Goal: Feedback & Contribution: Contribute content

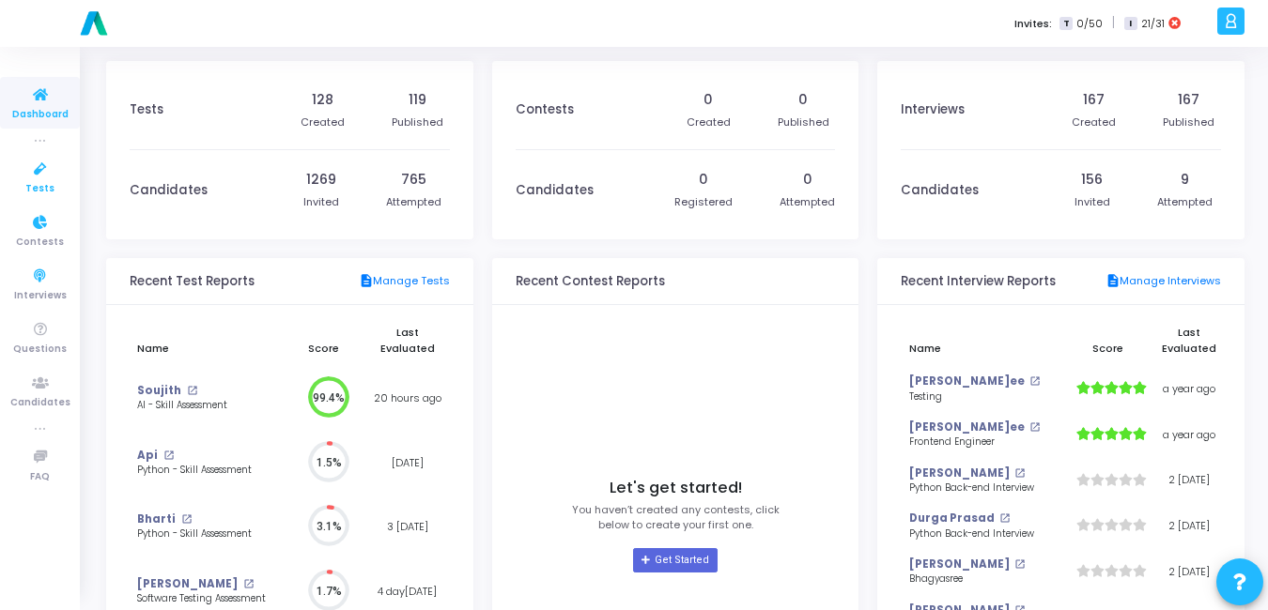
click at [39, 190] on span "Tests" at bounding box center [39, 189] width 29 height 16
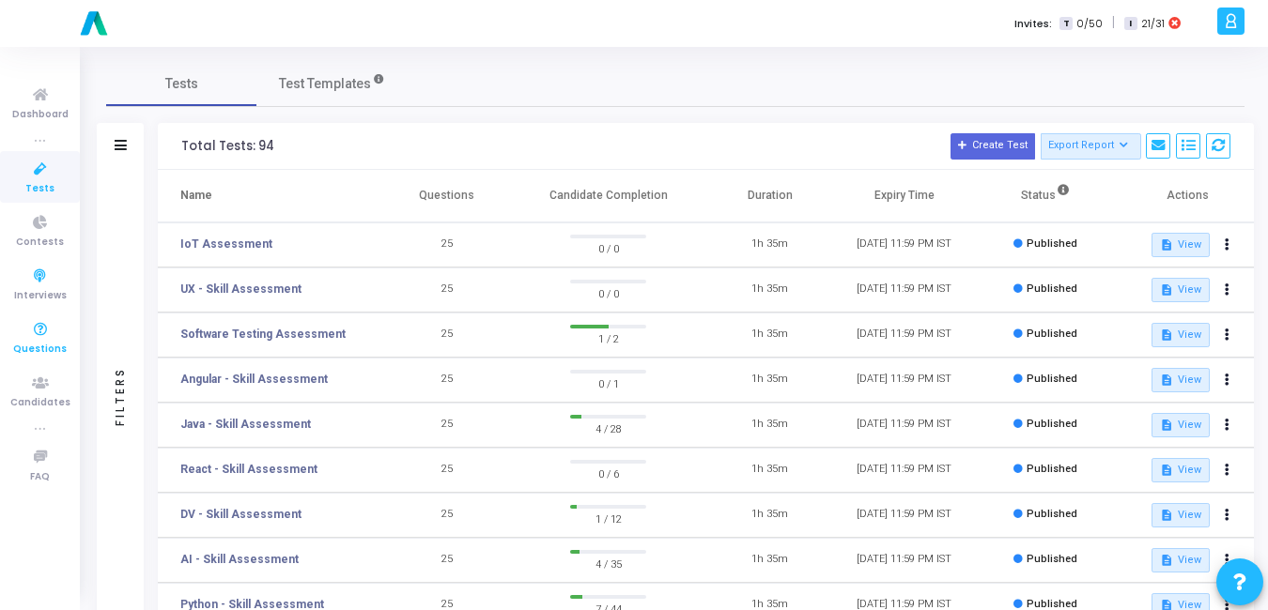
click at [24, 343] on span "Questions" at bounding box center [40, 350] width 54 height 16
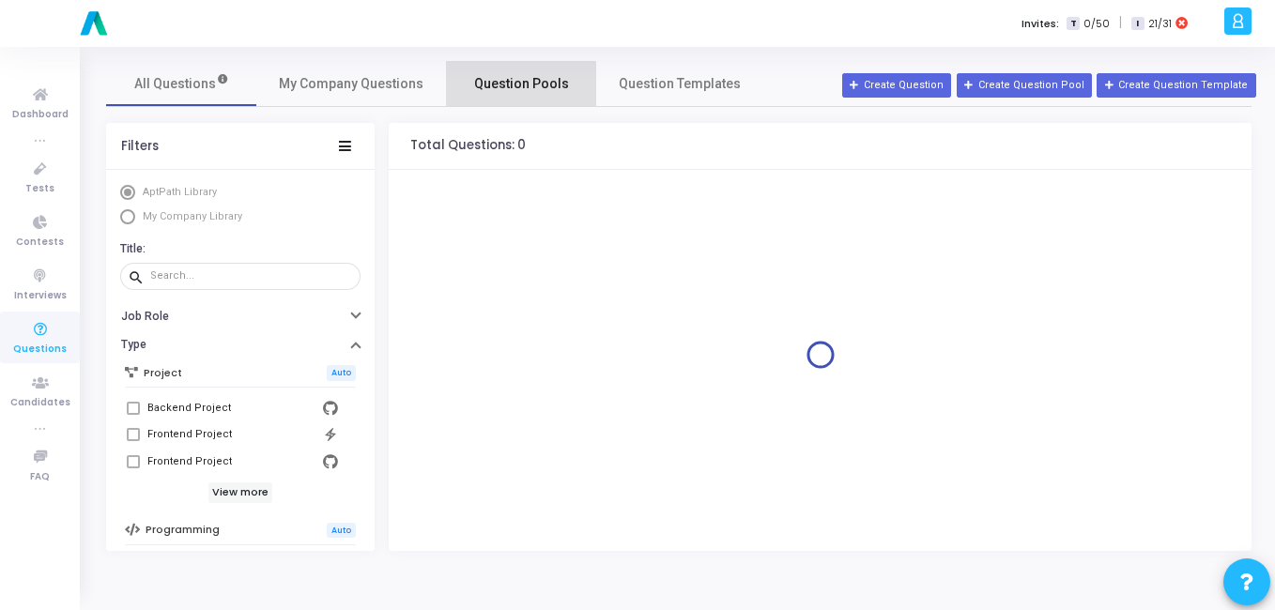
click at [487, 90] on span "Question Pools" at bounding box center [521, 84] width 95 height 20
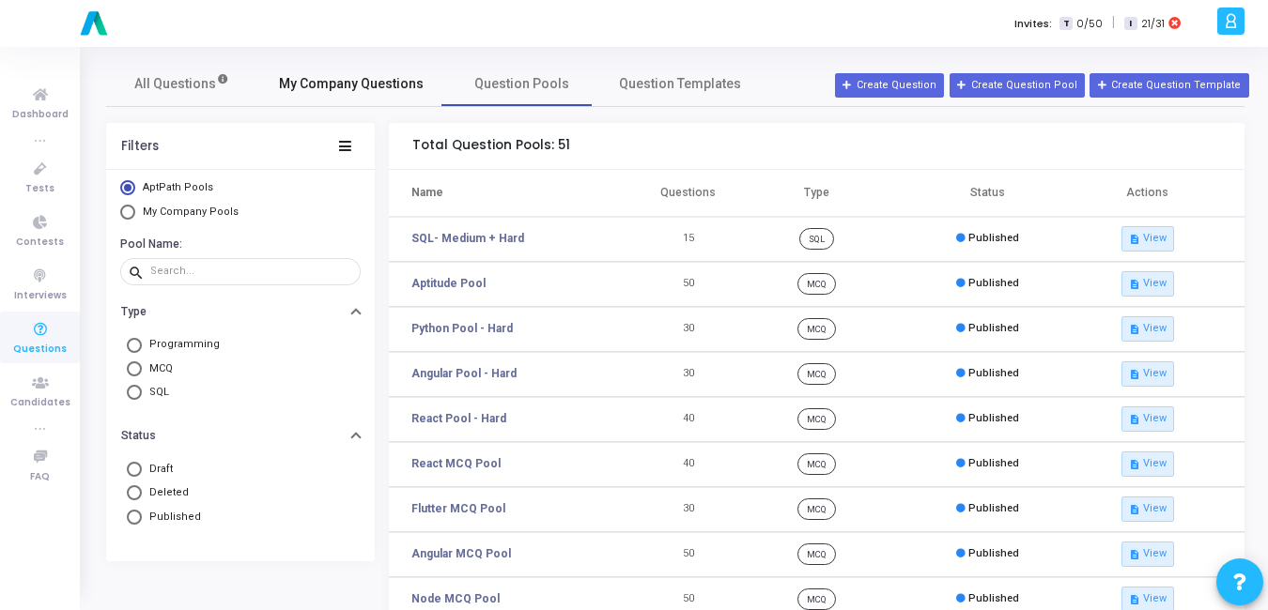
click at [370, 91] on span "My Company Questions" at bounding box center [351, 84] width 145 height 20
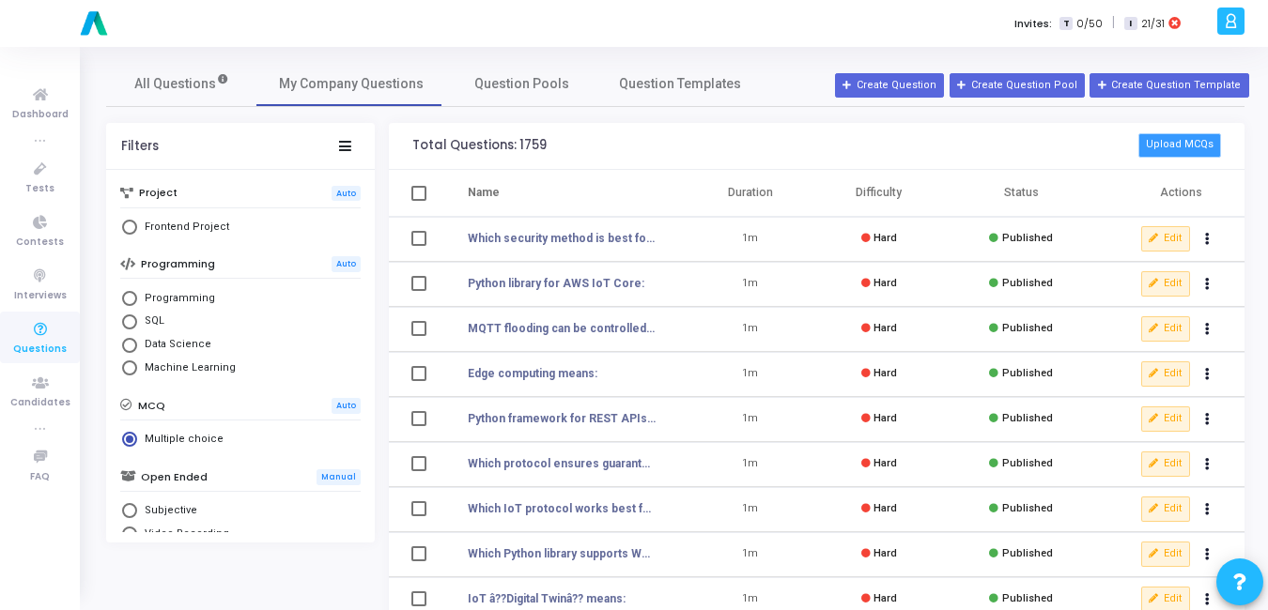
click at [1168, 144] on button "Upload MCQs" at bounding box center [1179, 145] width 83 height 24
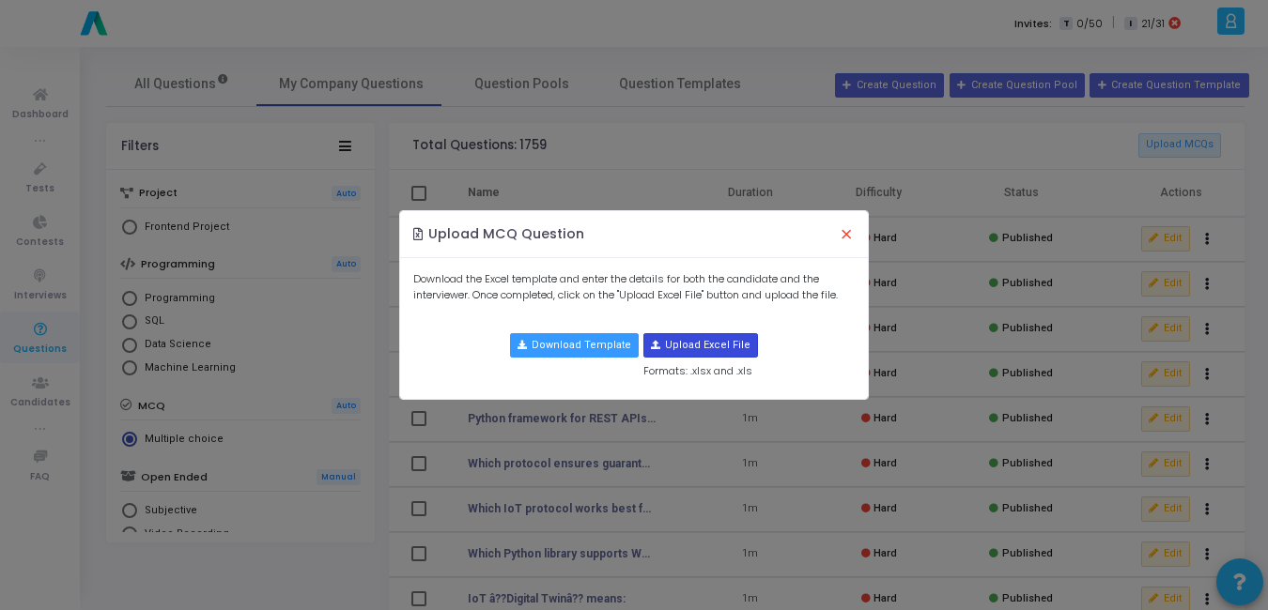
click at [655, 343] on input "file" at bounding box center [700, 345] width 113 height 23
type input "C:\fakepath\requirement_clarification_mcqs (1).csv"
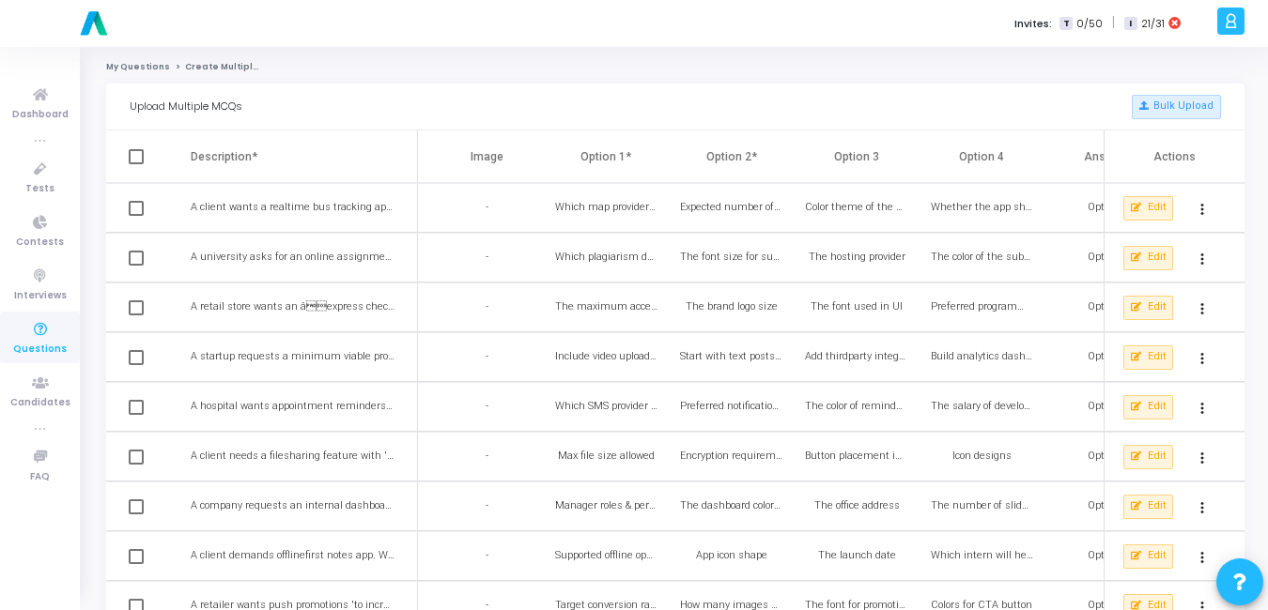
click at [132, 158] on span at bounding box center [136, 156] width 15 height 15
click at [135, 164] on input "checkbox" at bounding box center [135, 164] width 1 height 1
checkbox input "true"
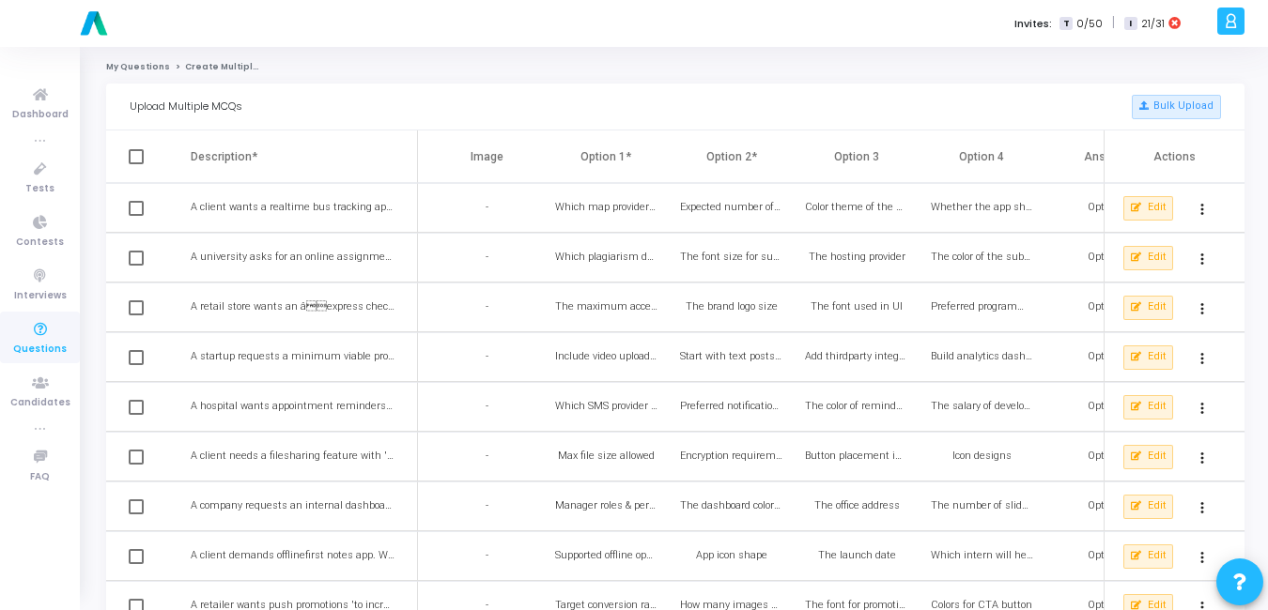
checkbox input "true"
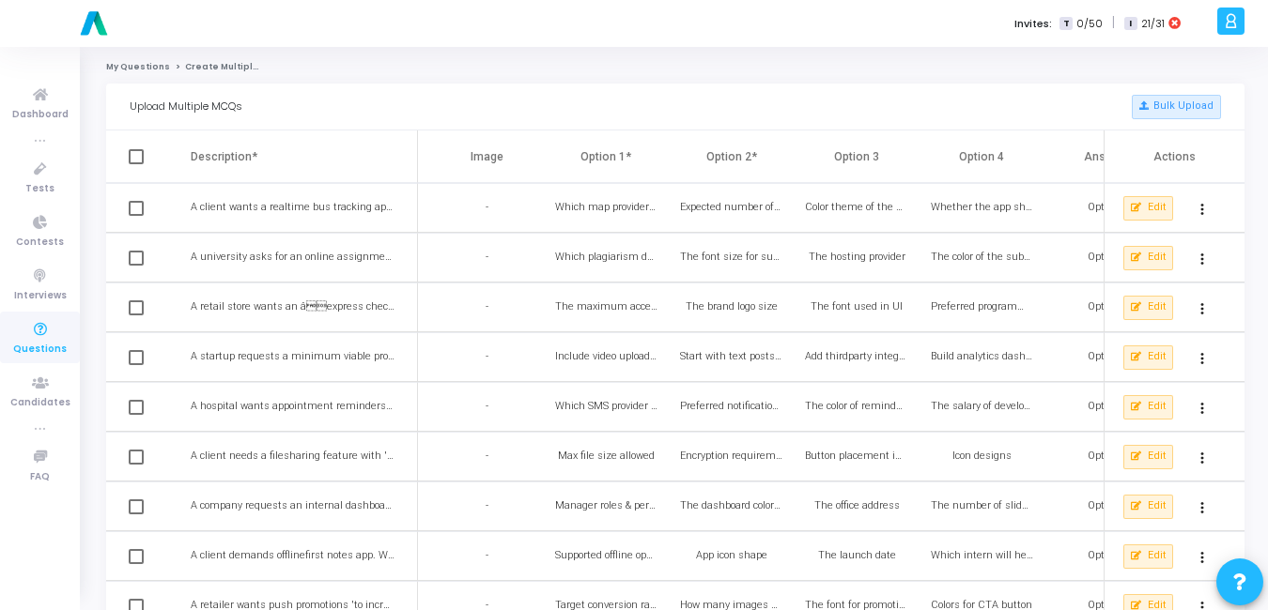
checkbox input "true"
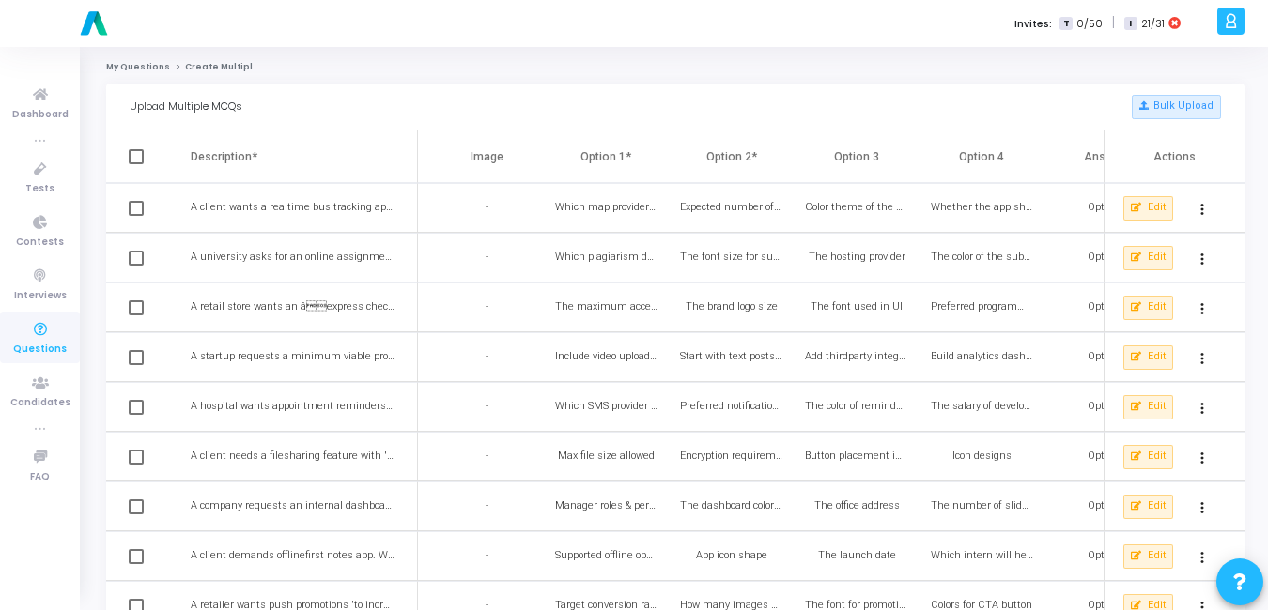
checkbox input "true"
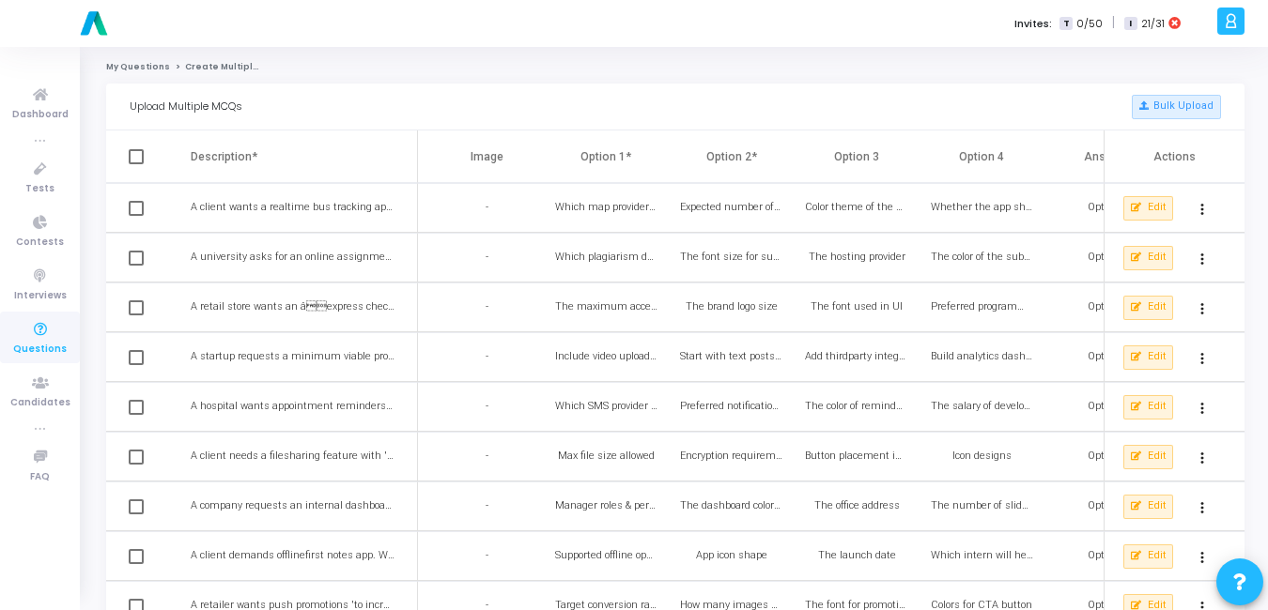
checkbox input "true"
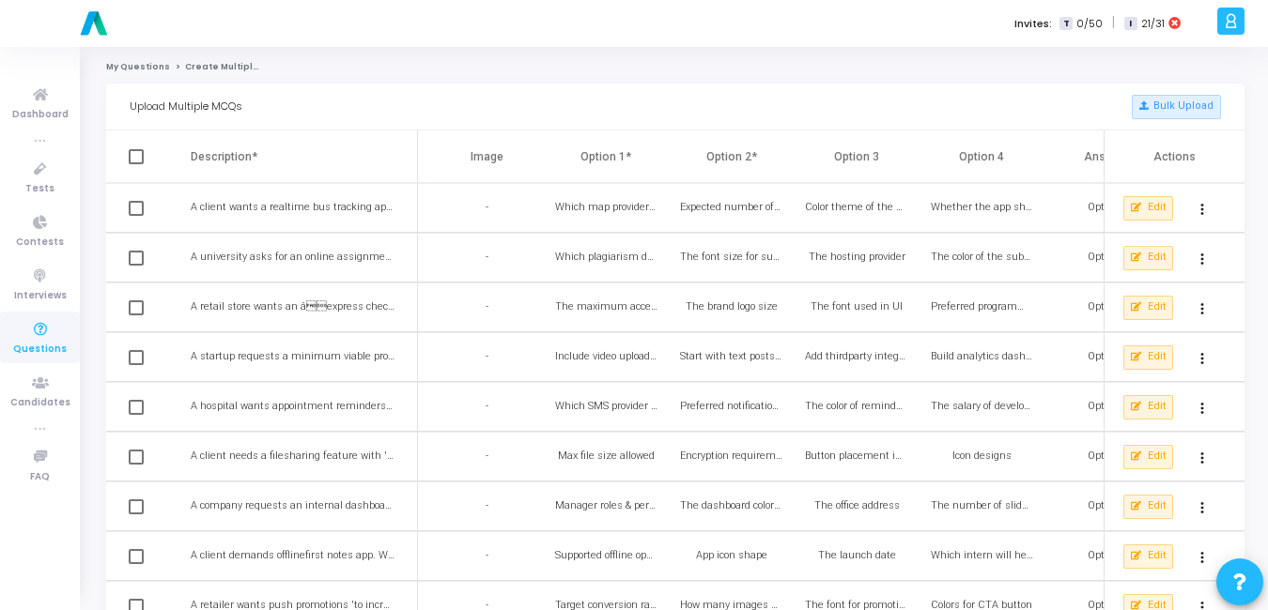
checkbox input "true"
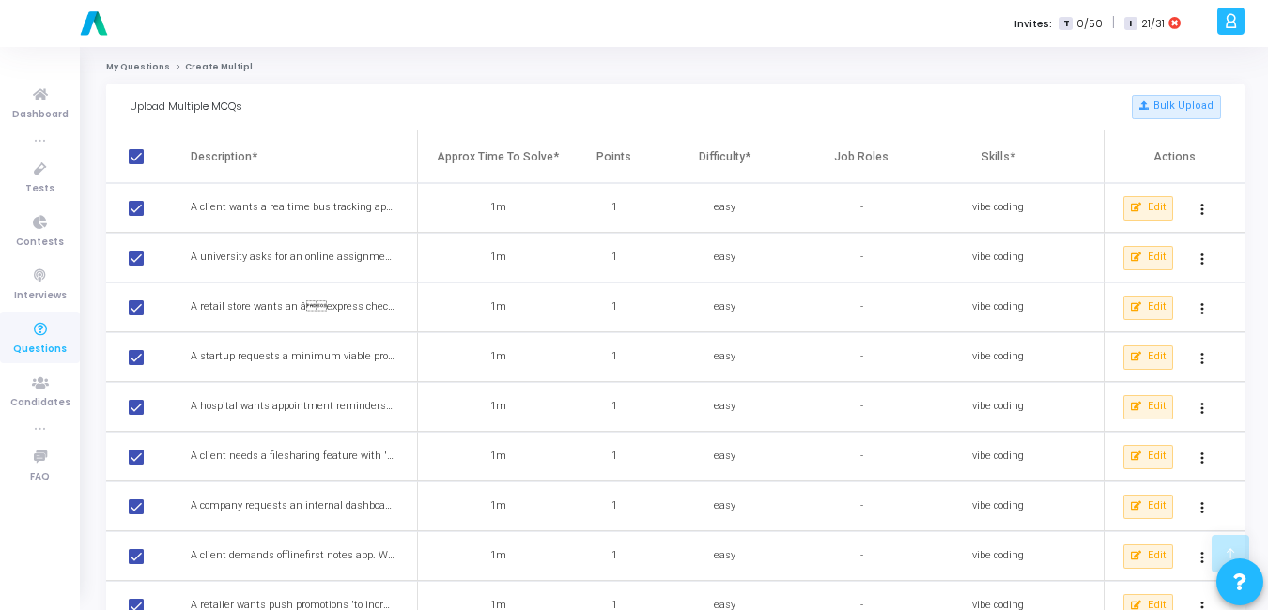
scroll to position [903, 0]
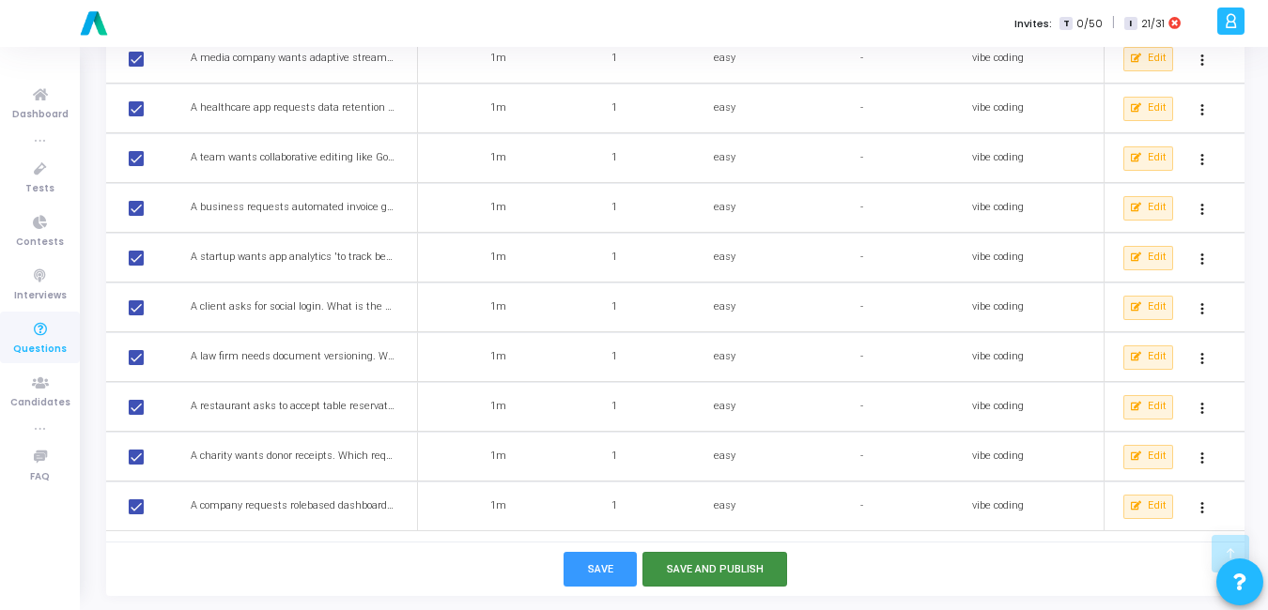
click at [684, 573] on button "Save and Publish" at bounding box center [715, 569] width 146 height 35
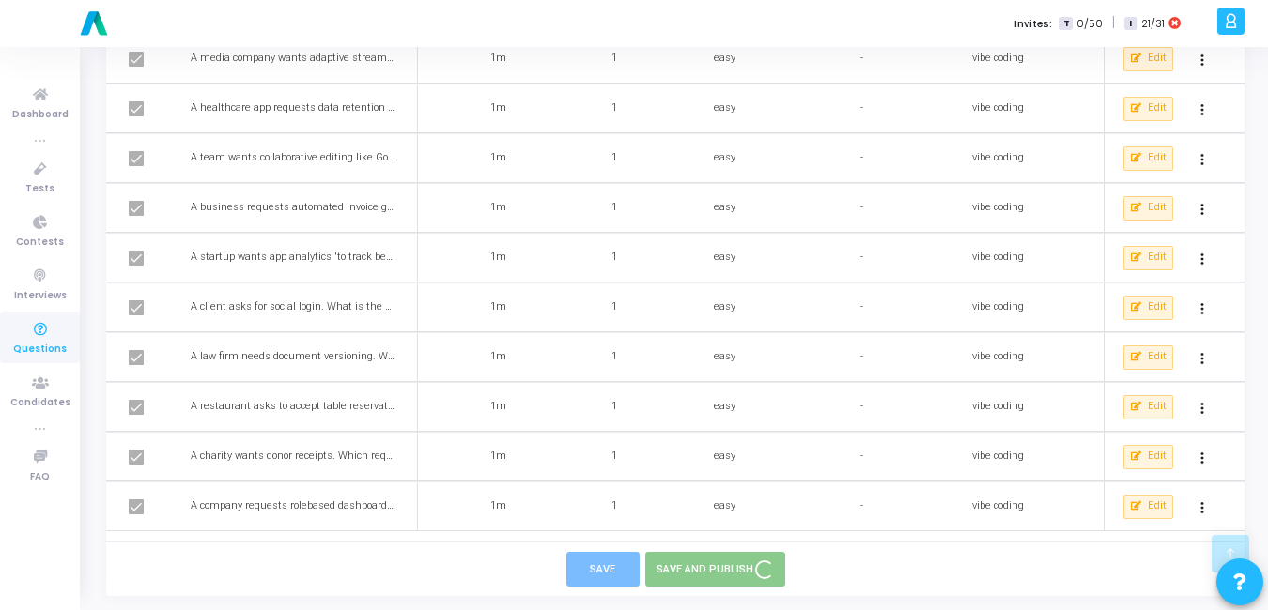
checkbox input "false"
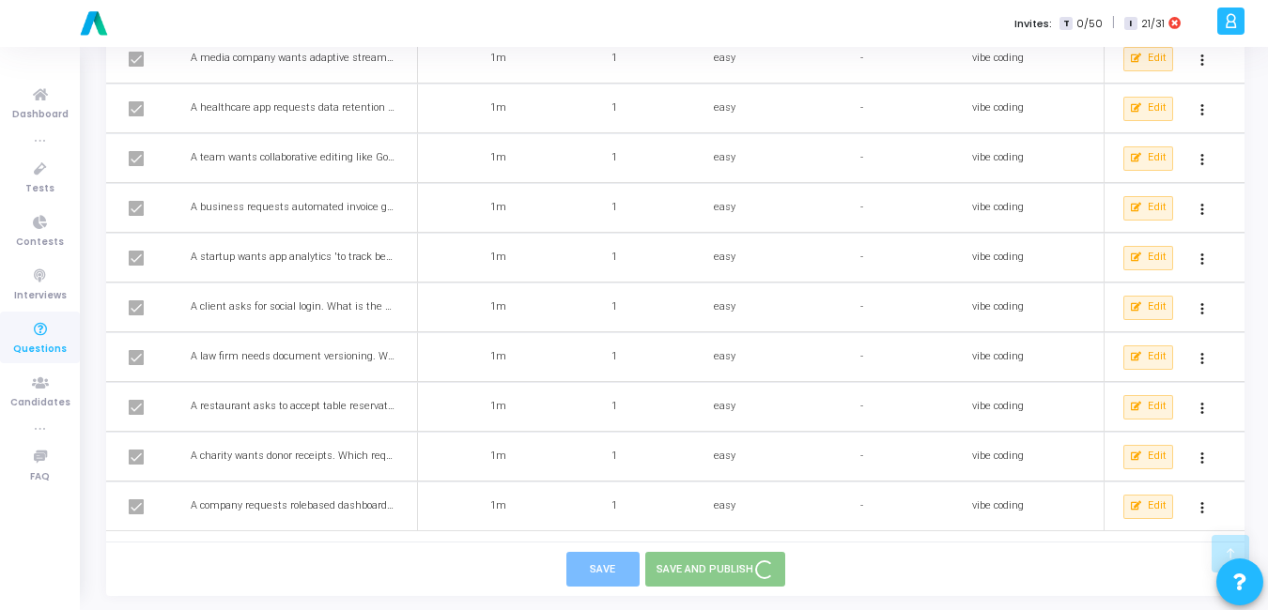
checkbox input "false"
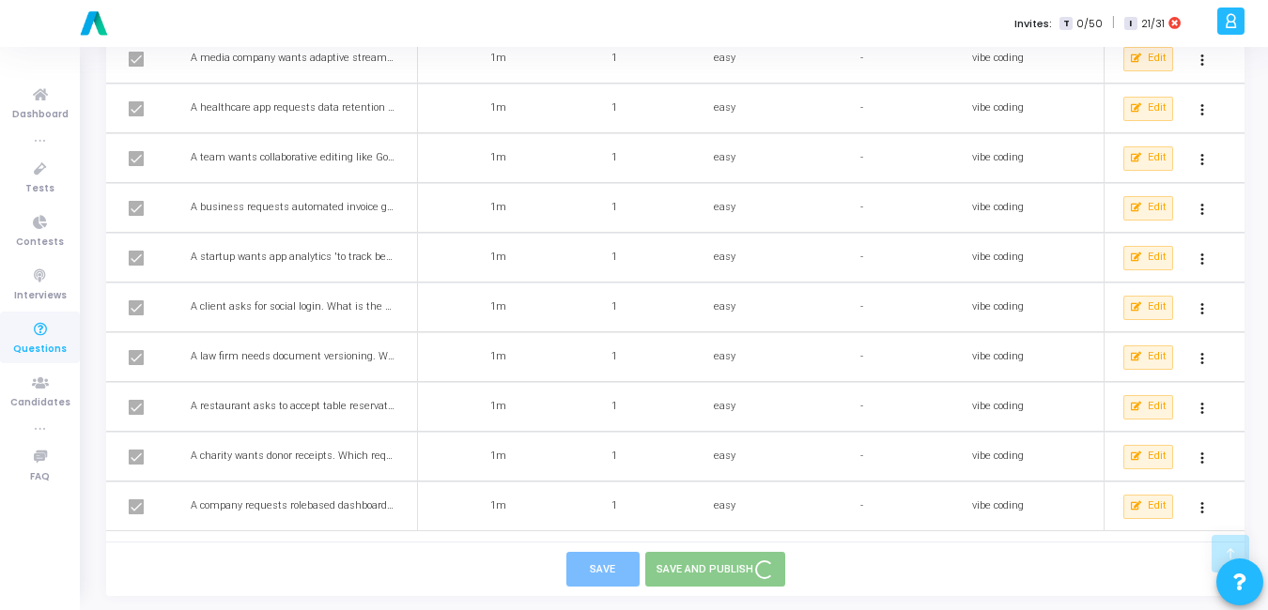
checkbox input "false"
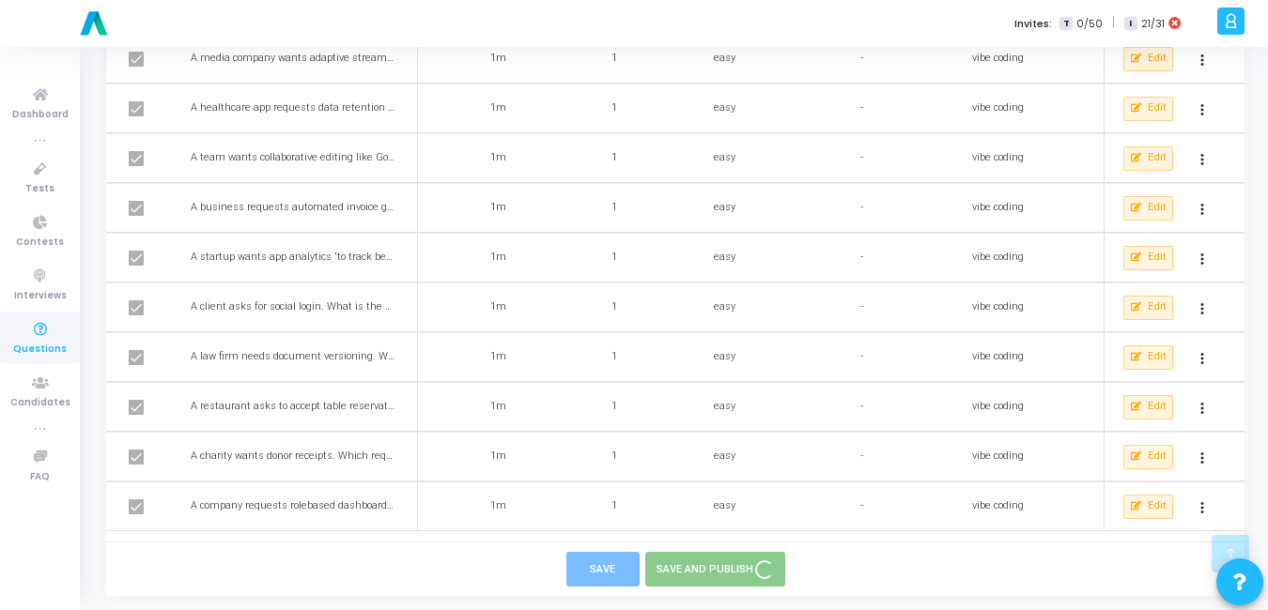
checkbox input "false"
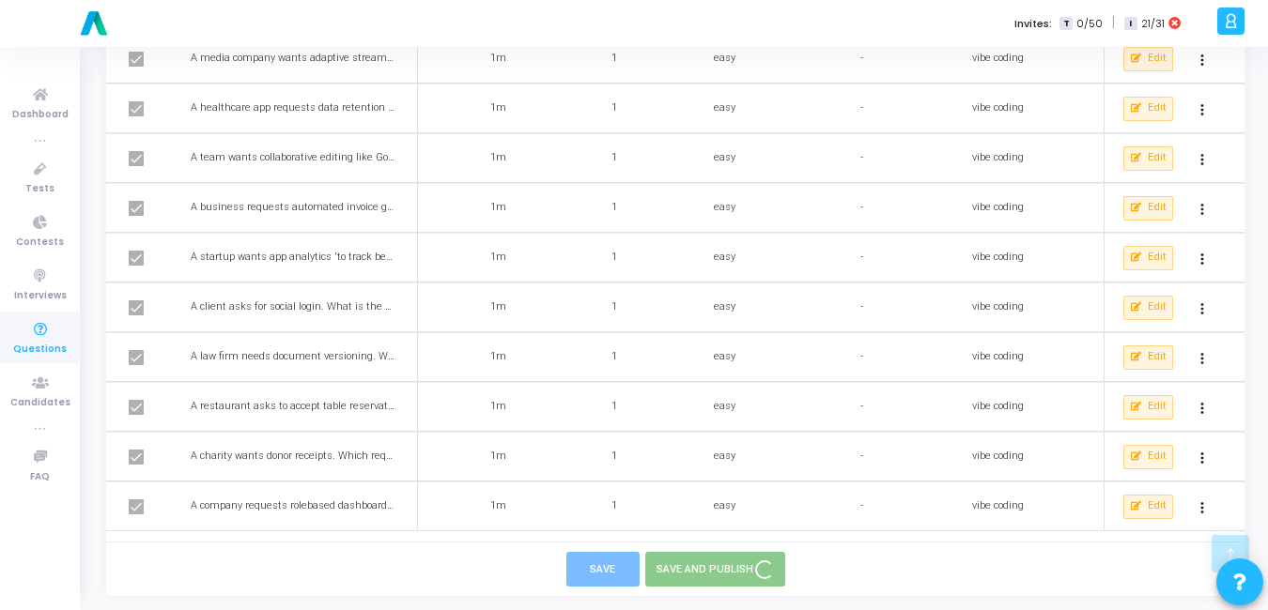
checkbox input "false"
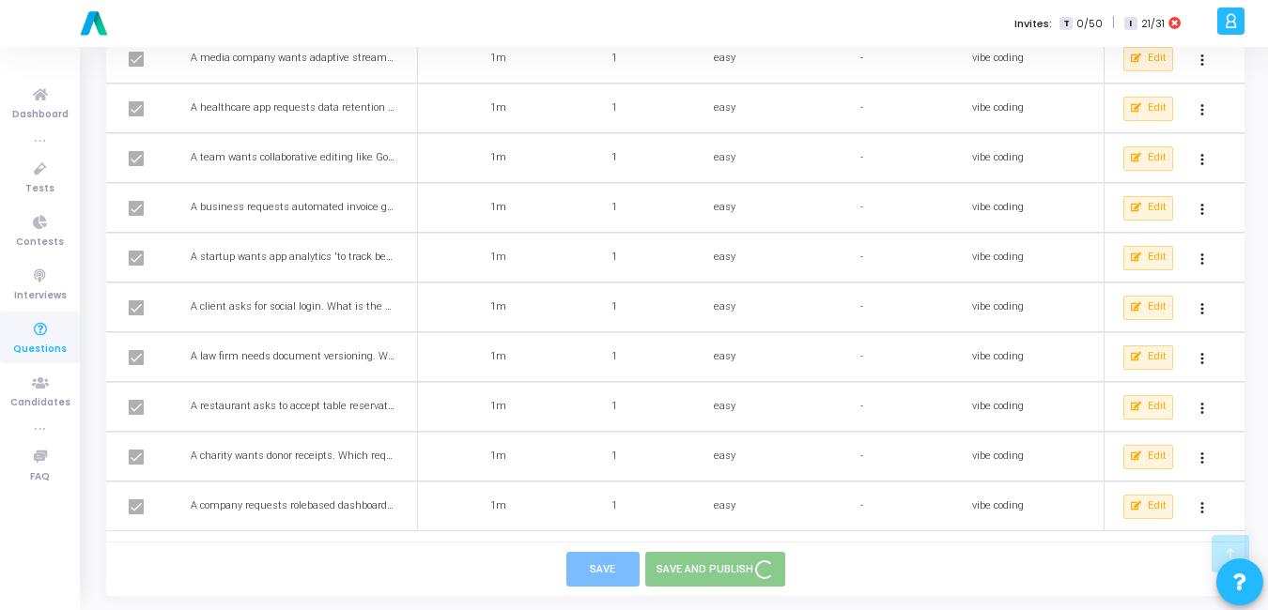
checkbox input "false"
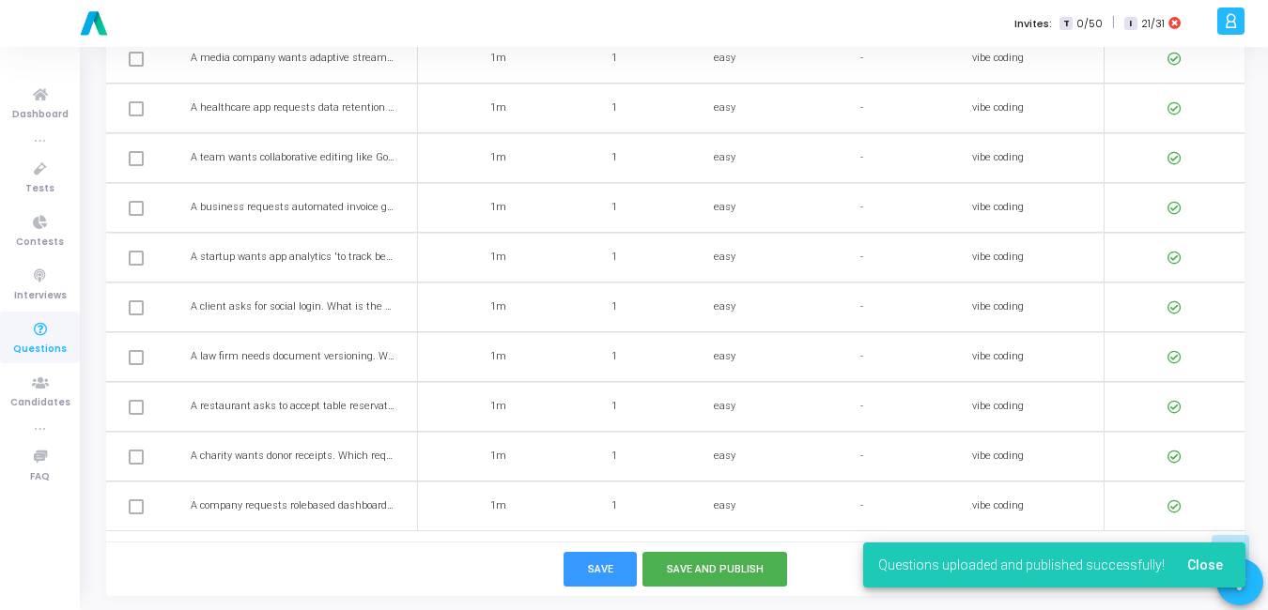
click at [42, 339] on icon at bounding box center [40, 329] width 39 height 23
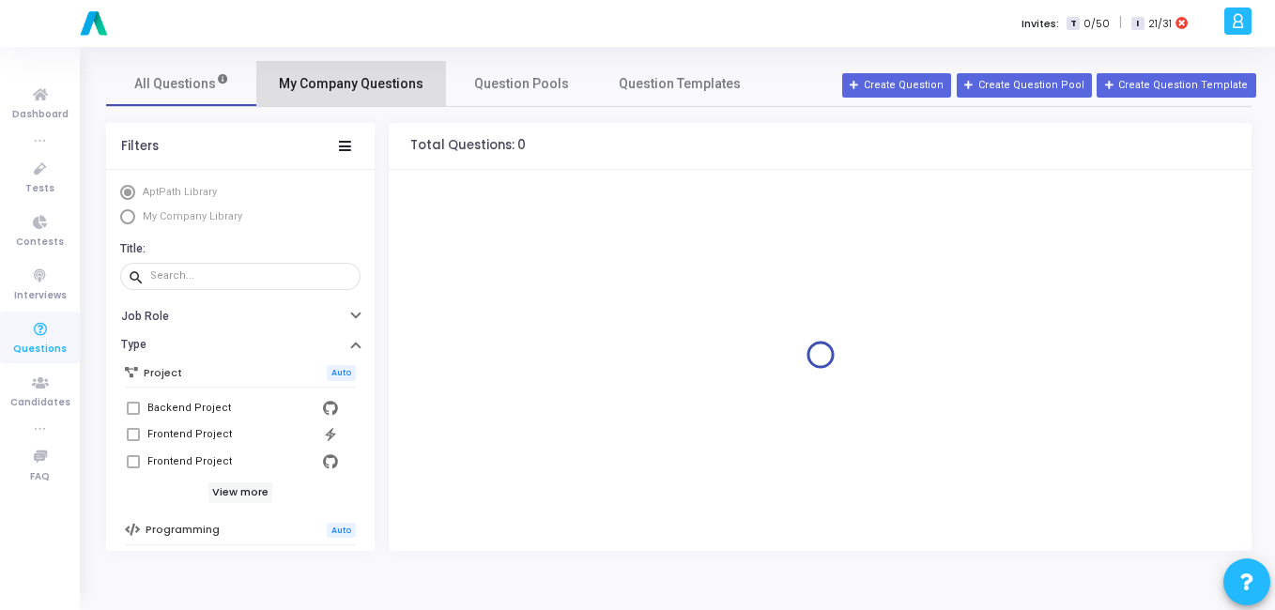
click at [363, 81] on span "My Company Questions" at bounding box center [351, 84] width 145 height 20
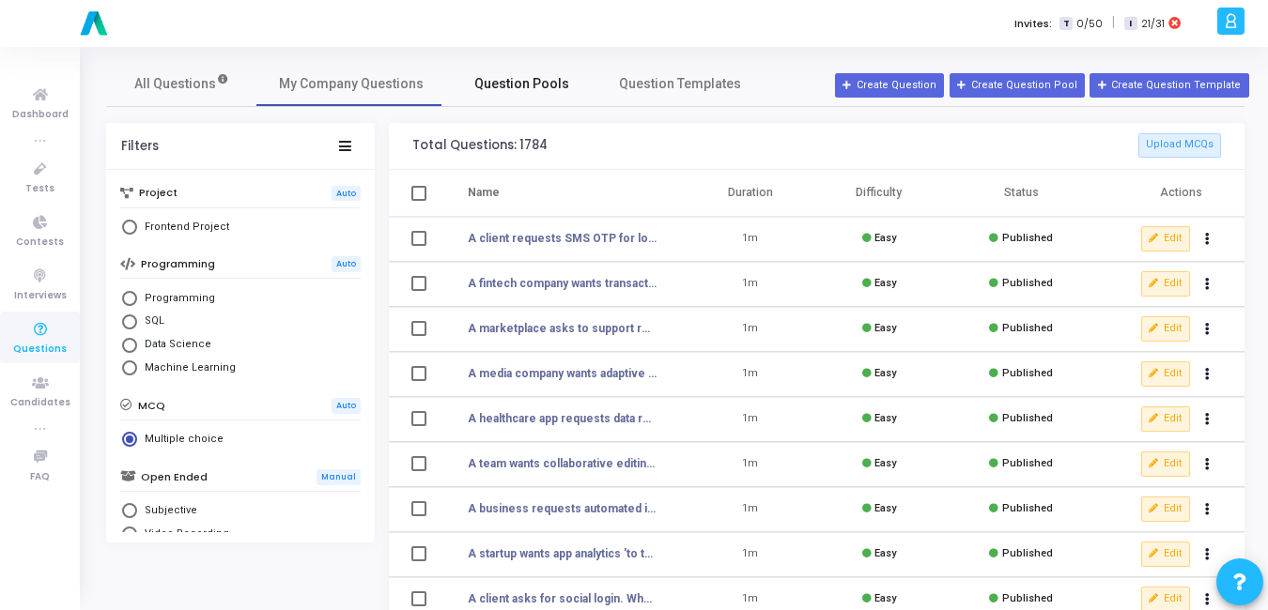
click at [525, 85] on span "Question Pools" at bounding box center [521, 84] width 95 height 20
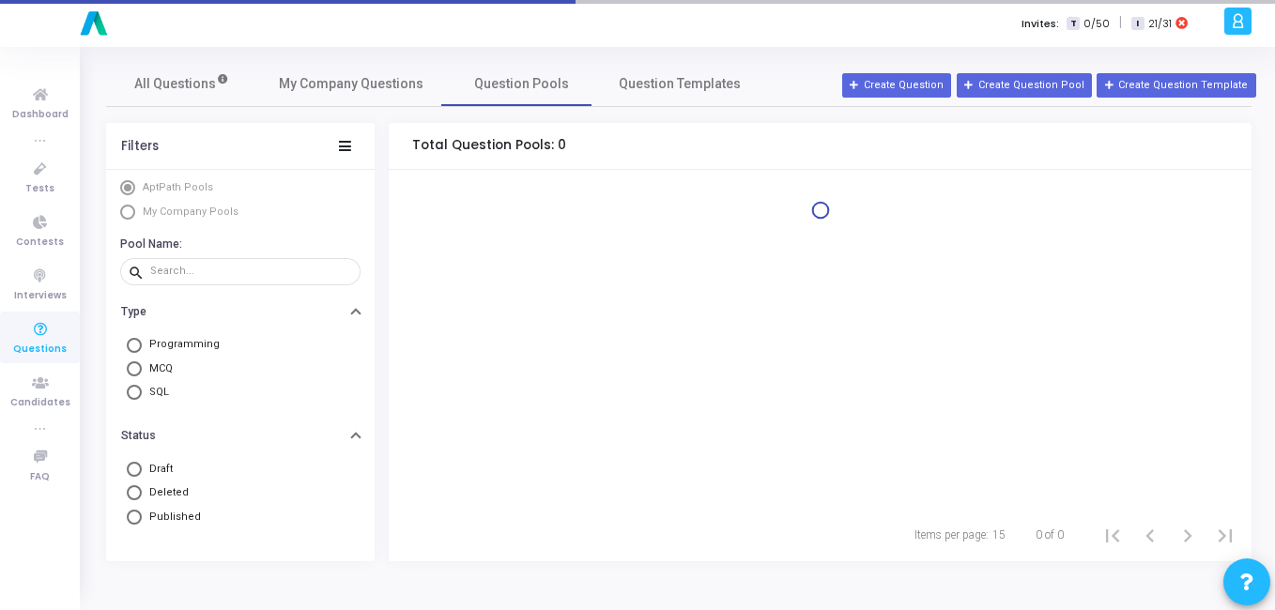
click at [122, 223] on div "AptPath Pools My Company Pools Pool Name: search Type Programming MCQ SQL Statu…" at bounding box center [240, 366] width 269 height 392
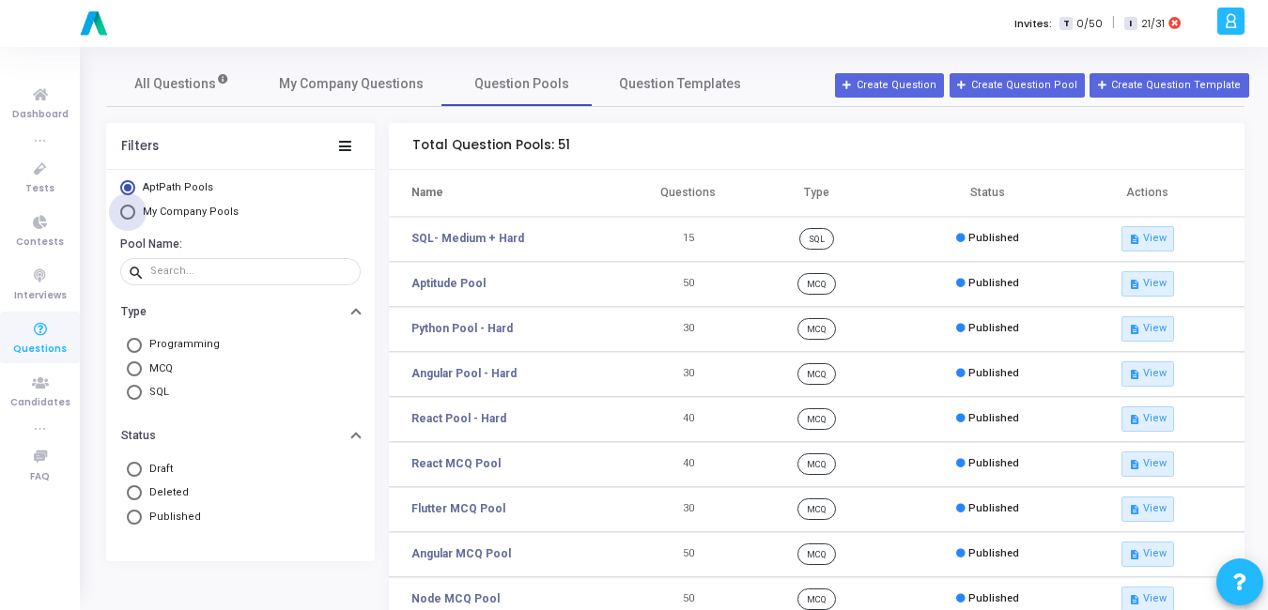
click at [131, 216] on span "Select Library" at bounding box center [127, 212] width 15 height 15
click at [131, 216] on input "My Company Pools" at bounding box center [127, 212] width 15 height 15
radio input "true"
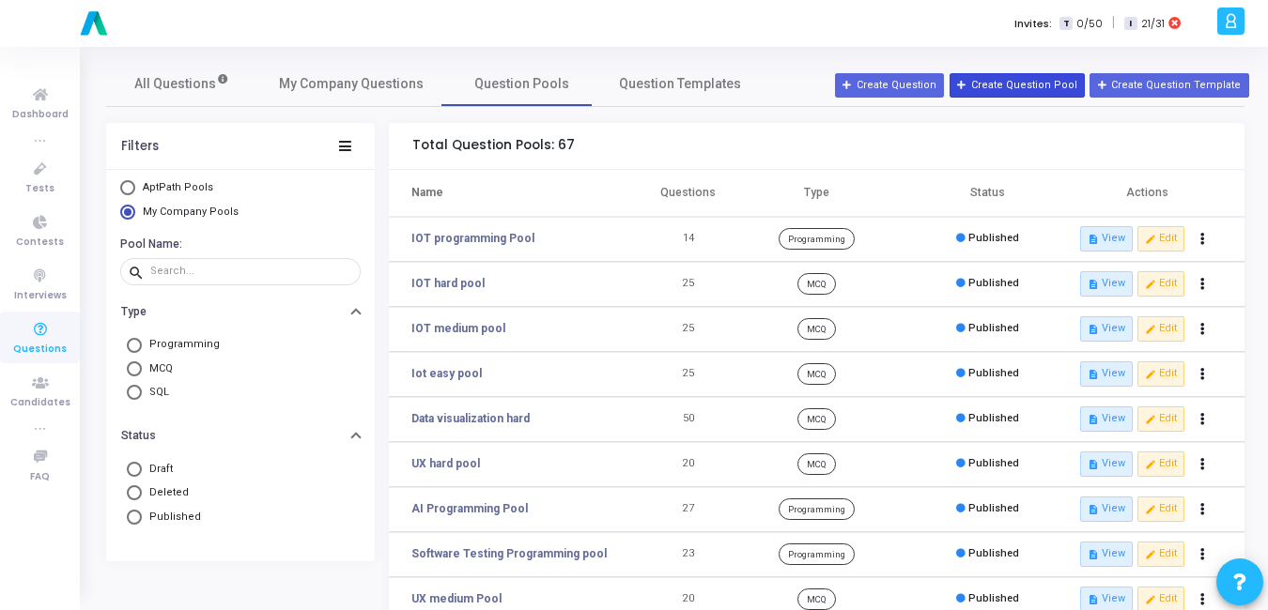
click at [1035, 85] on button "Create Question Pool" at bounding box center [1016, 85] width 135 height 24
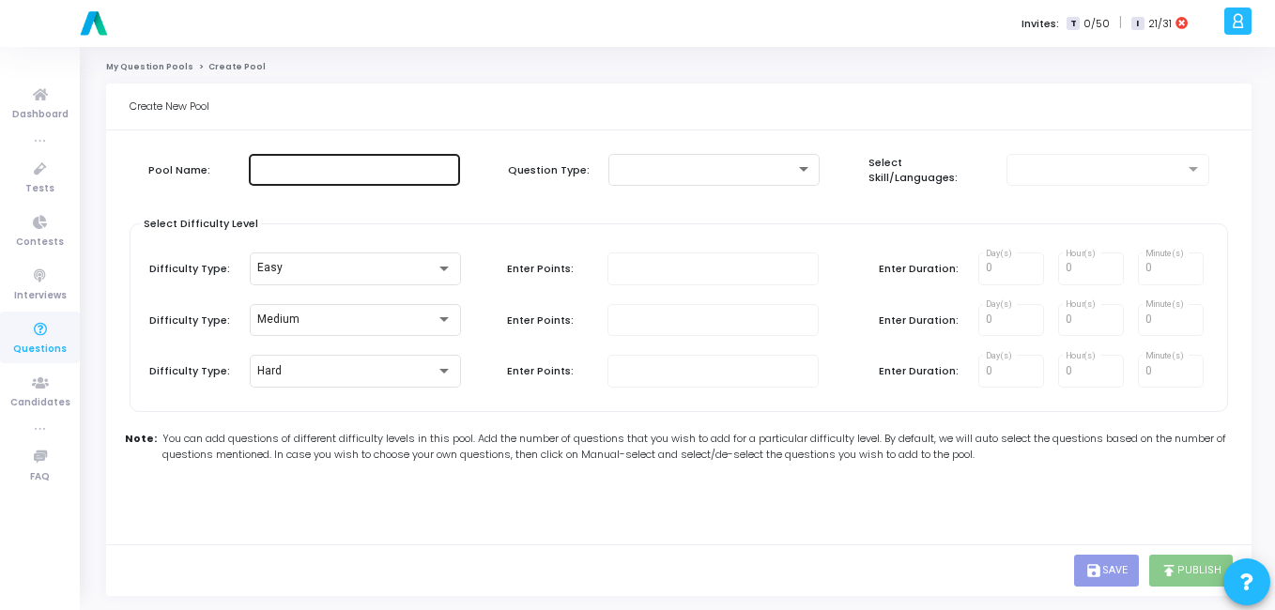
click at [369, 164] on input "text" at bounding box center [354, 169] width 196 height 13
click at [367, 172] on input "text" at bounding box center [354, 169] width 196 height 13
type input "Vibe Coding Requirement Understanding"
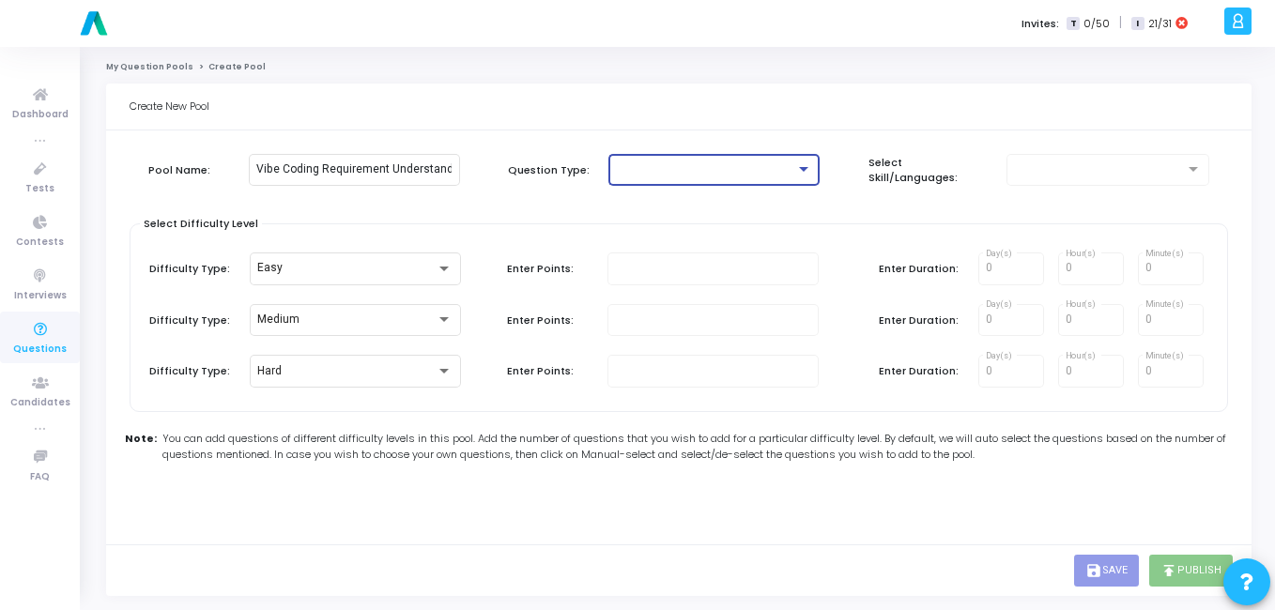
click at [671, 172] on div at bounding box center [705, 169] width 179 height 13
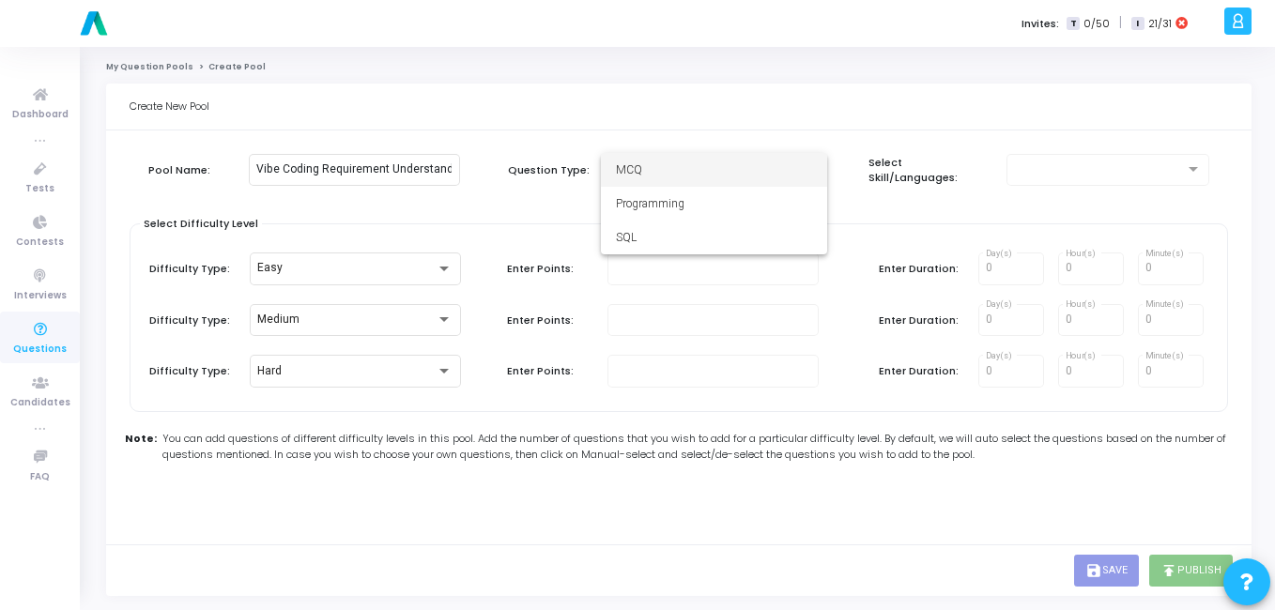
click at [668, 183] on span "MCQ" at bounding box center [714, 170] width 196 height 34
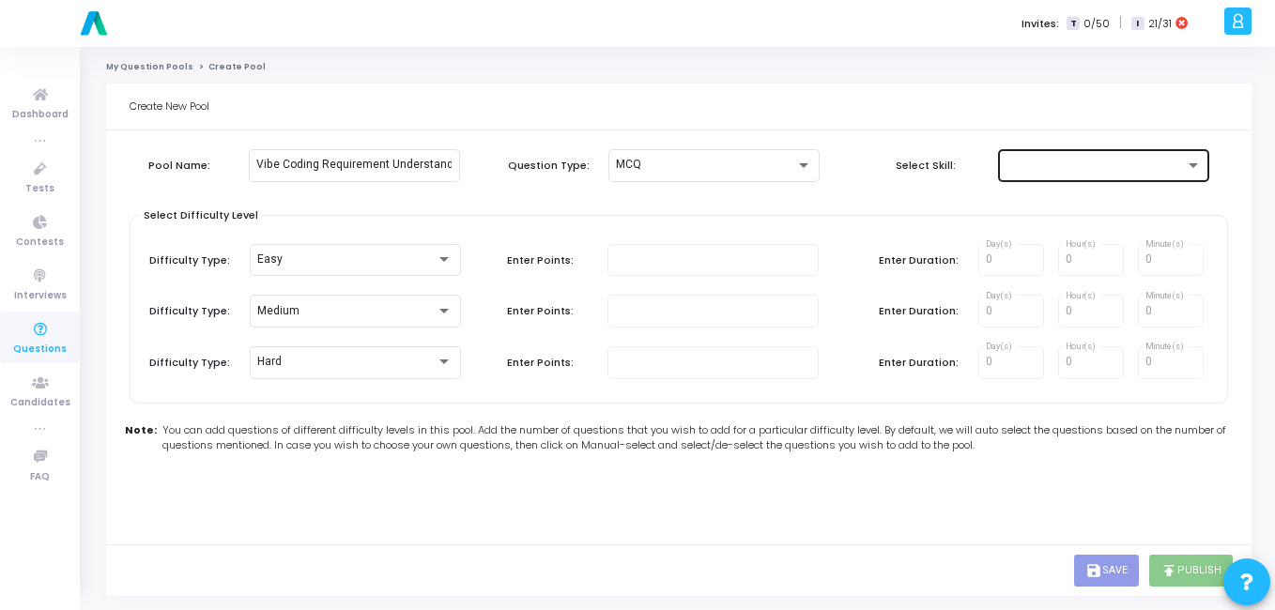
click at [1017, 158] on div at bounding box center [1104, 163] width 196 height 35
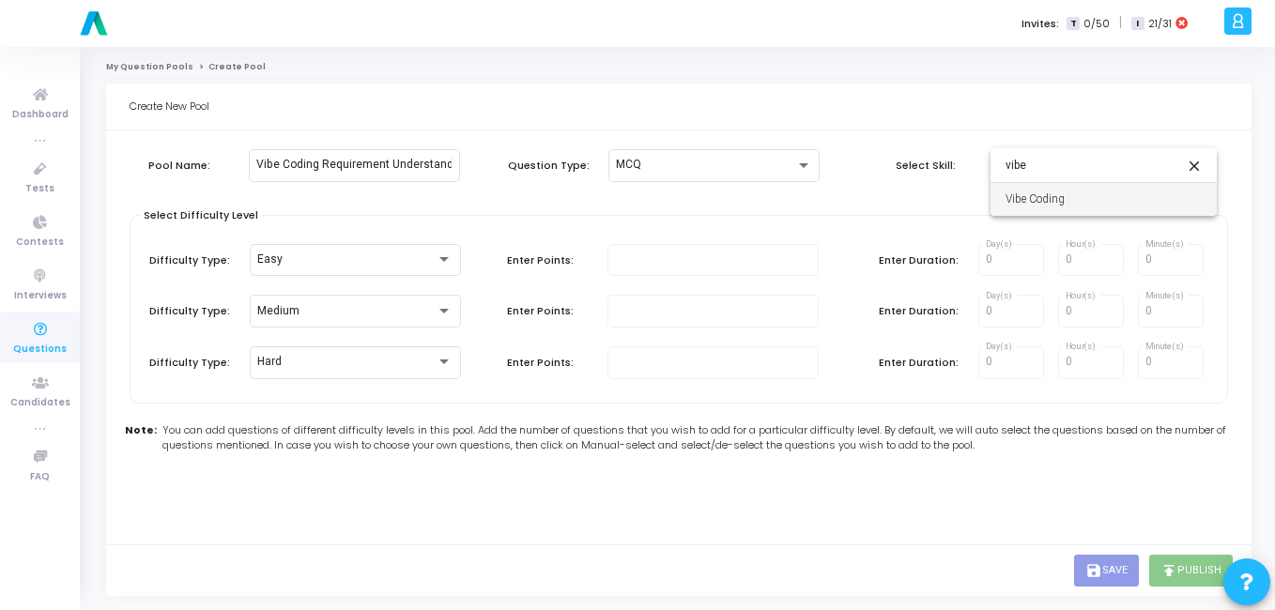
type input "vibe"
click at [1026, 206] on span "Vibe Coding" at bounding box center [1104, 199] width 196 height 34
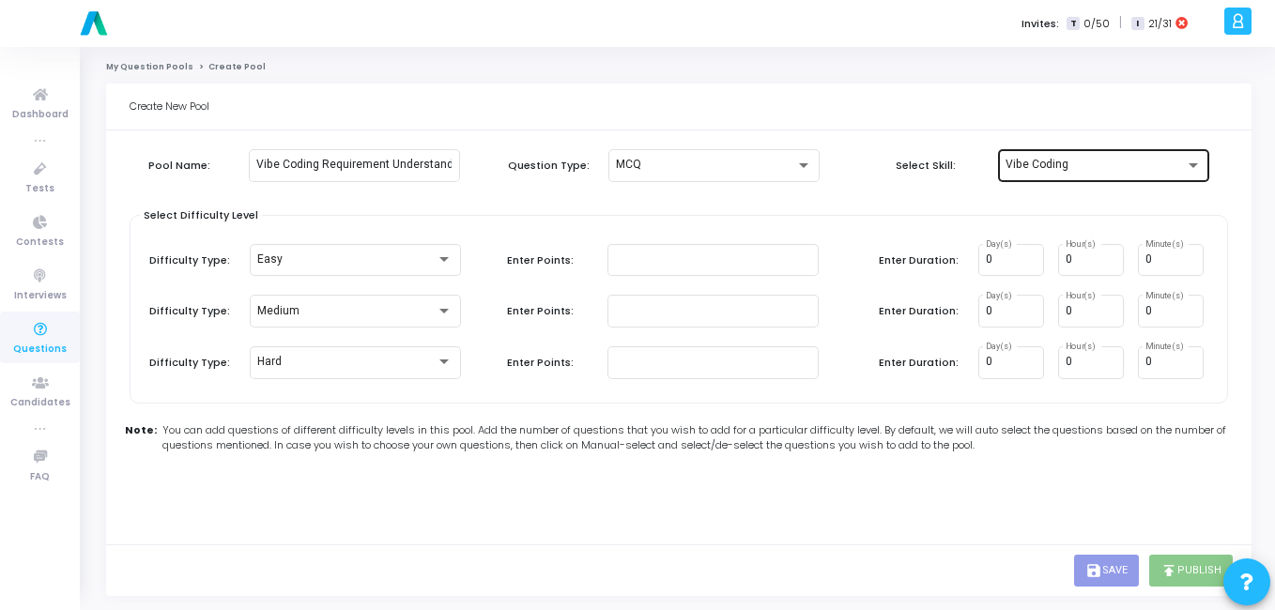
click at [1142, 156] on div "Vibe Coding" at bounding box center [1104, 163] width 196 height 35
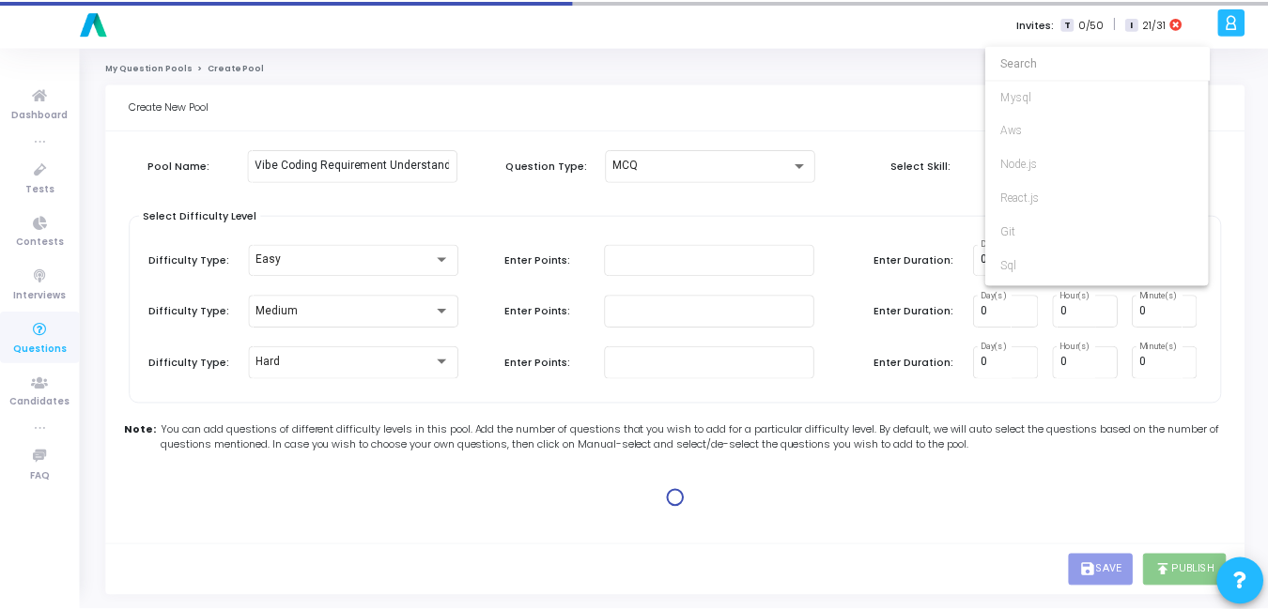
scroll to position [7772, 0]
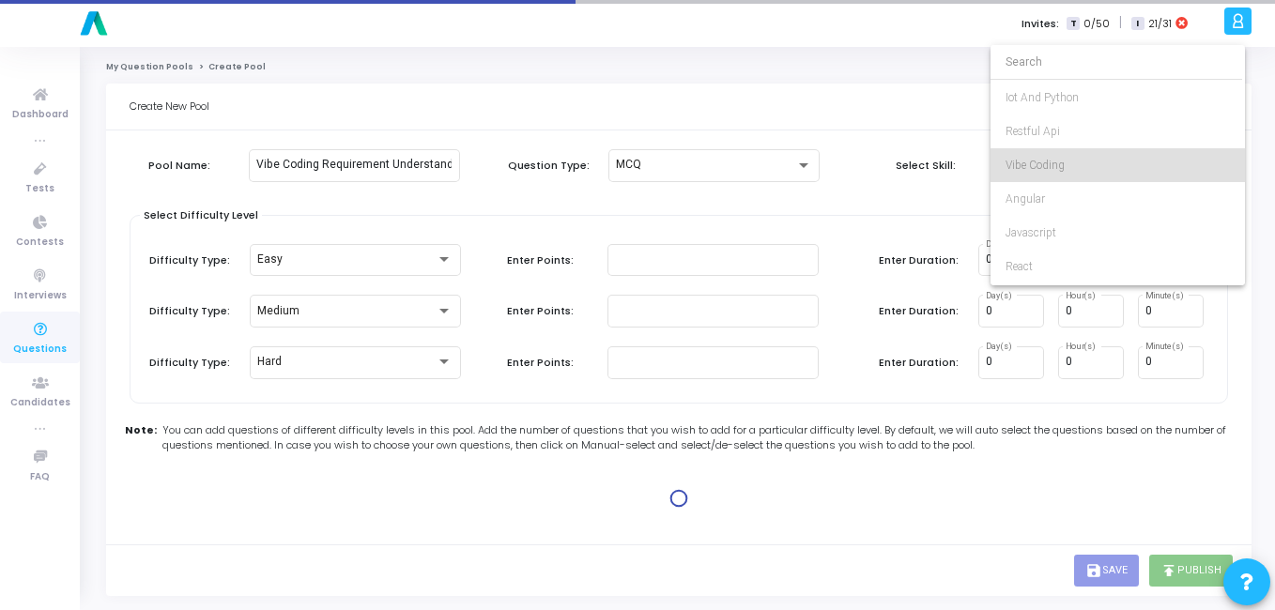
type input "1"
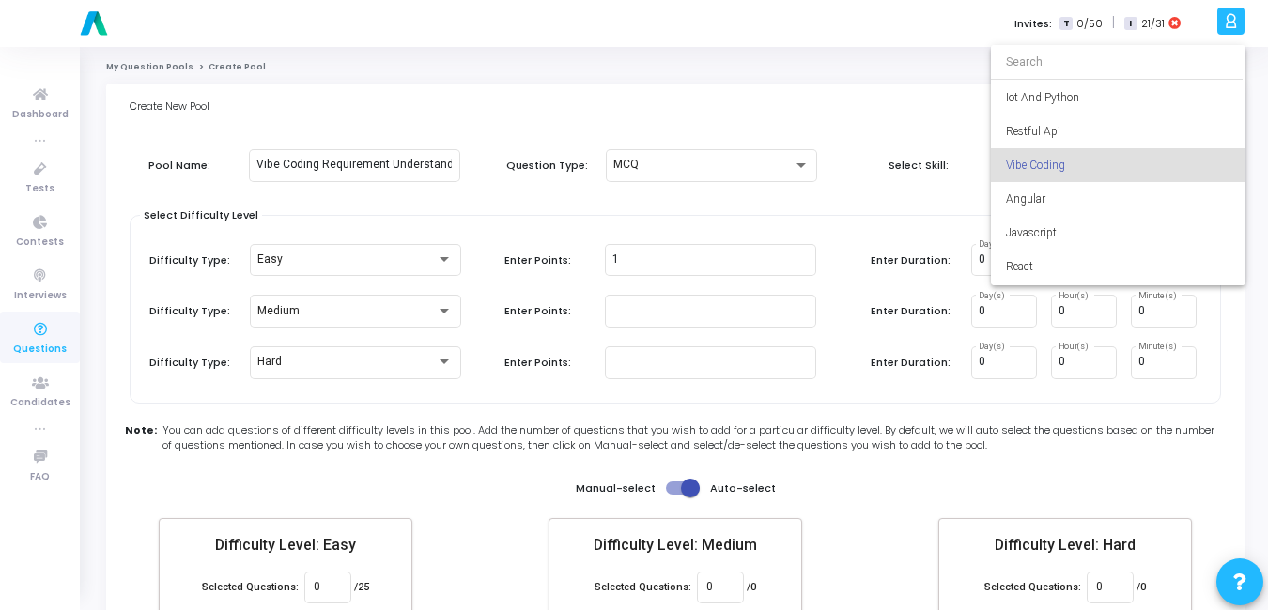
click at [924, 209] on div at bounding box center [634, 305] width 1268 height 610
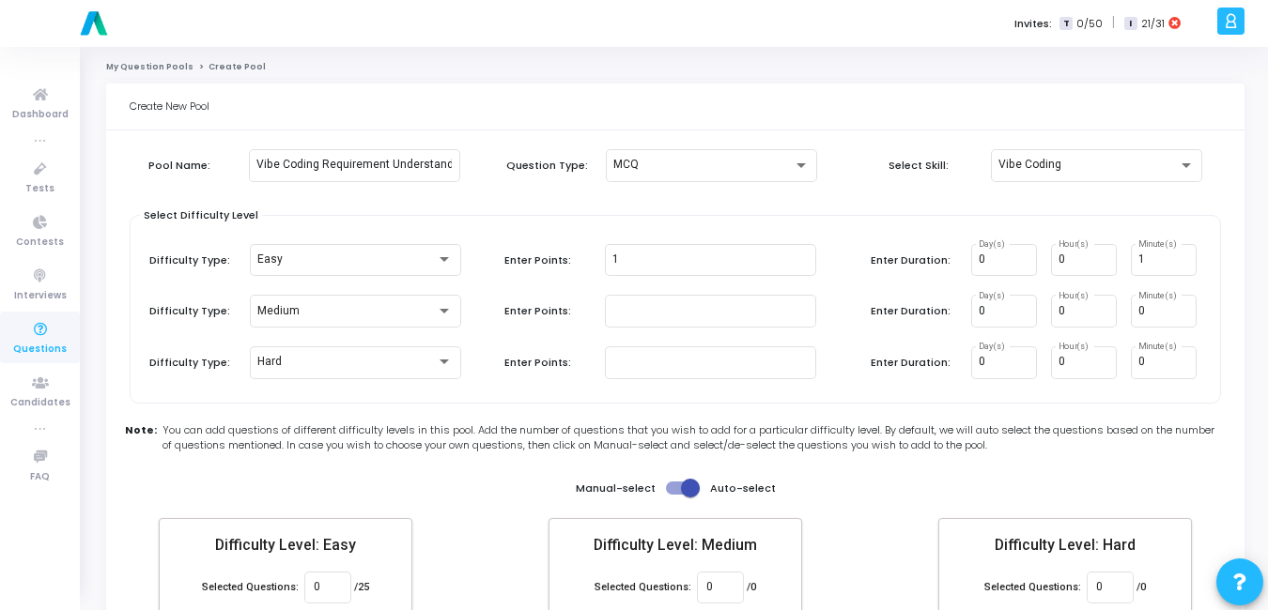
scroll to position [109, 0]
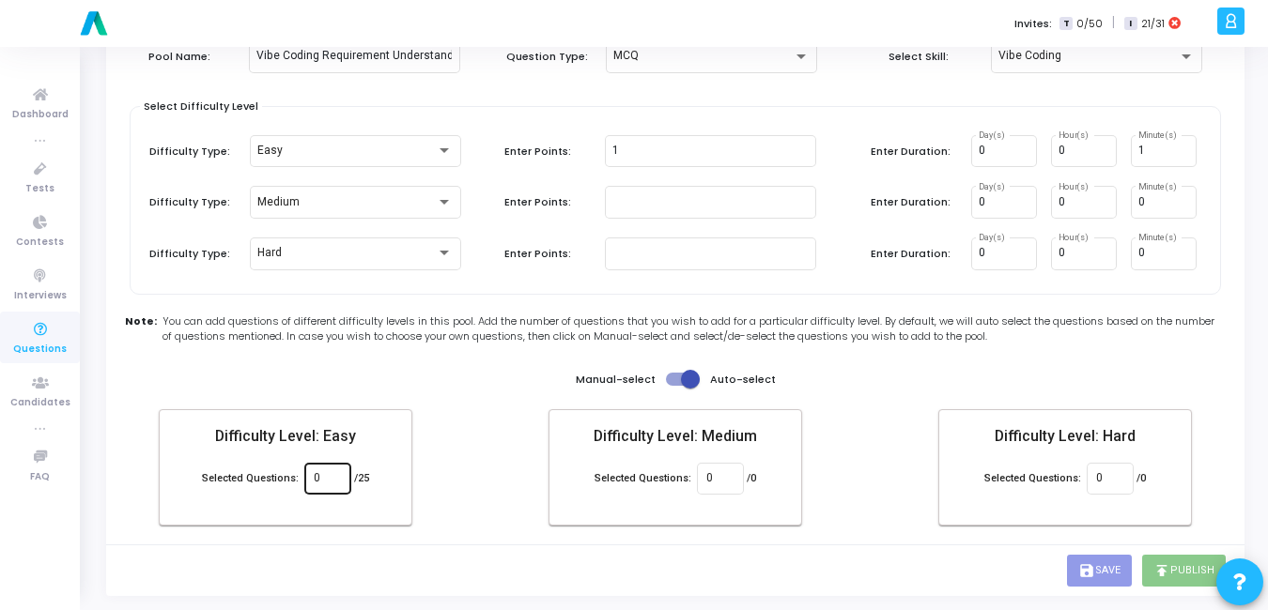
click at [317, 479] on input "0" at bounding box center [327, 478] width 27 height 13
type input "2"
type input "25"
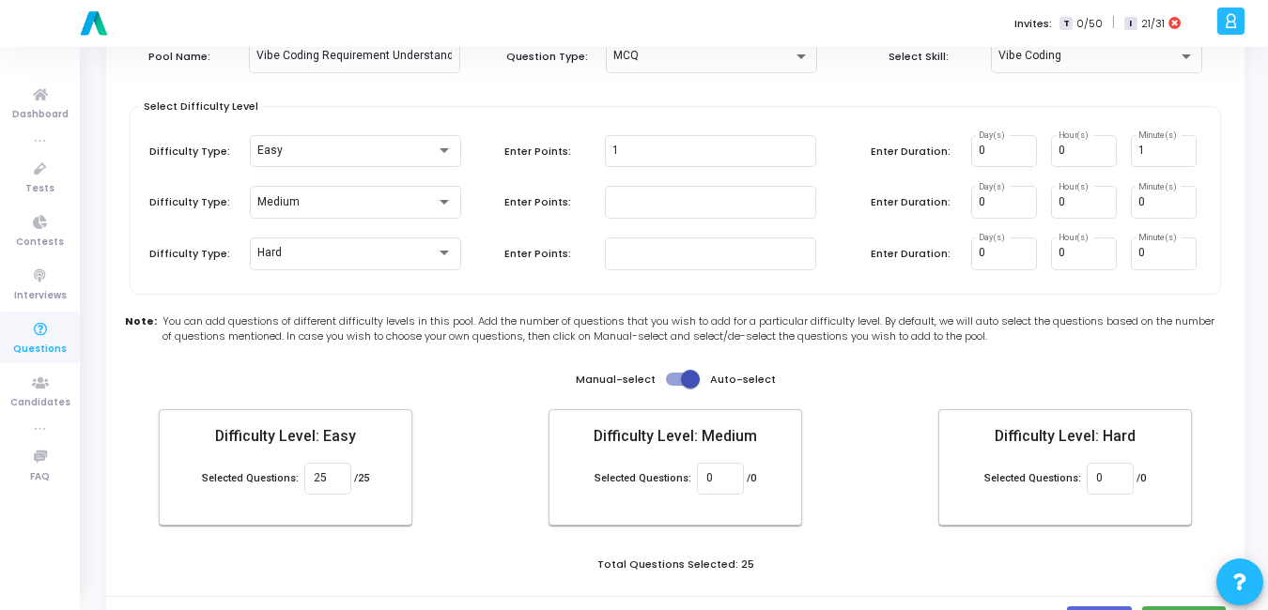
click at [840, 546] on div "Create New Pool Pool Name: Vibe Coding Requirement Understanding Question Type:…" at bounding box center [675, 311] width 1138 height 673
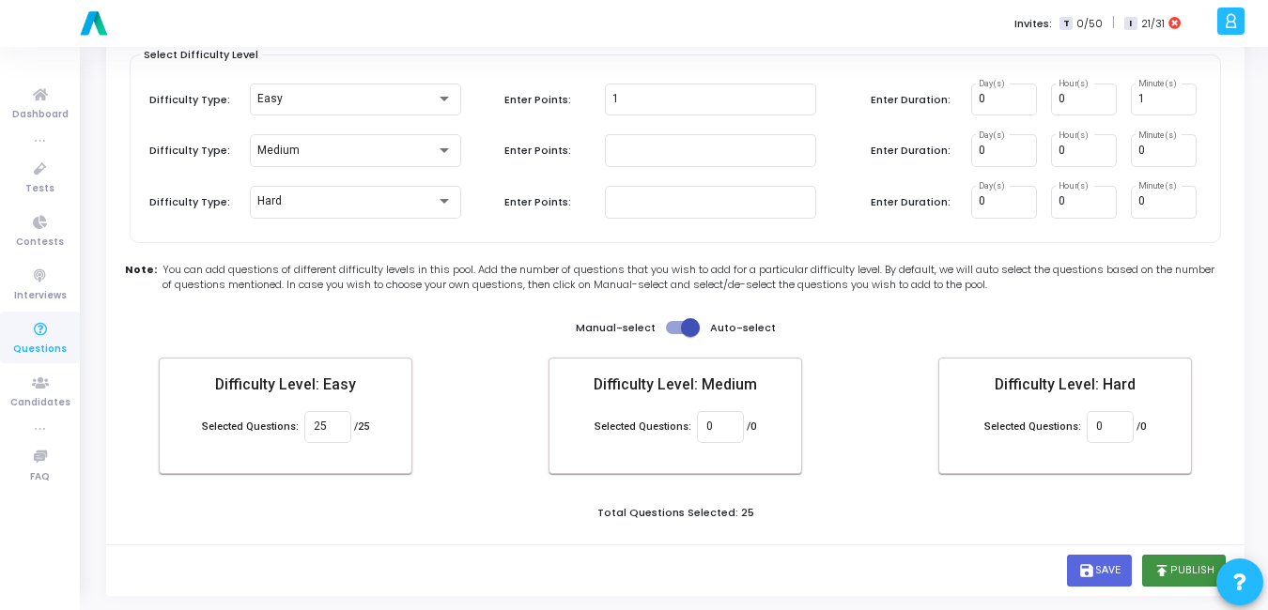
click at [1176, 573] on button "publish Publish" at bounding box center [1184, 571] width 84 height 32
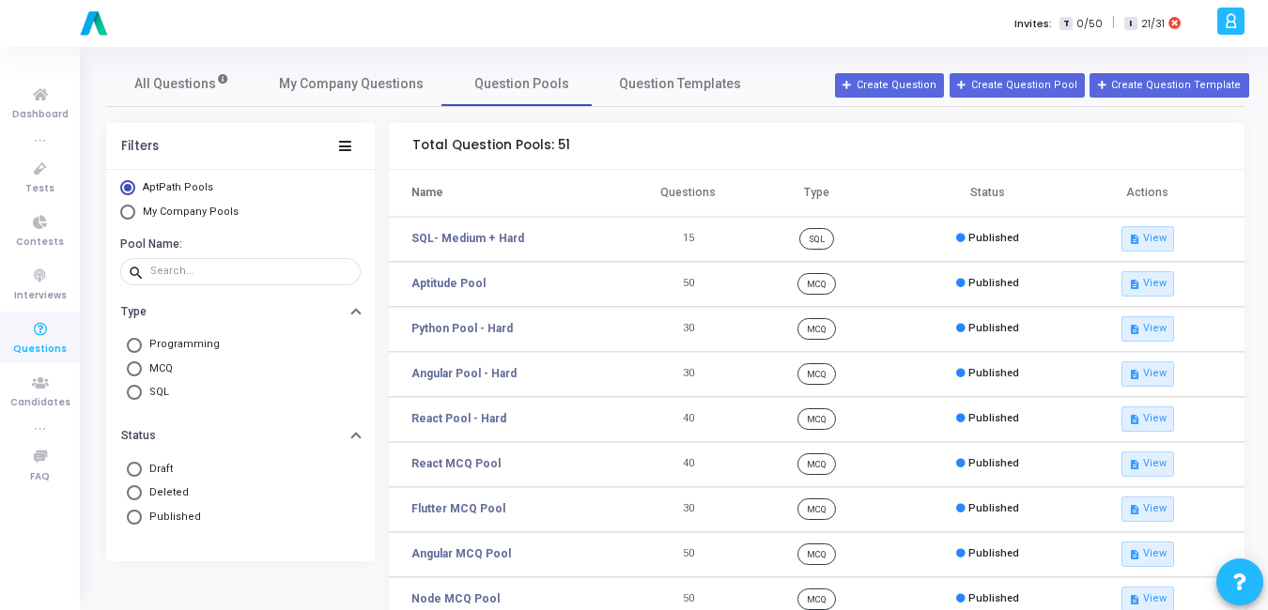
click at [253, 568] on div "Filters AptPath Pools My Company Pools Pool Name: search Type Programming MCQ S…" at bounding box center [675, 534] width 1138 height 822
click at [126, 213] on span "Select Library" at bounding box center [127, 212] width 15 height 15
click at [126, 213] on input "My Company Pools" at bounding box center [127, 212] width 15 height 15
radio input "true"
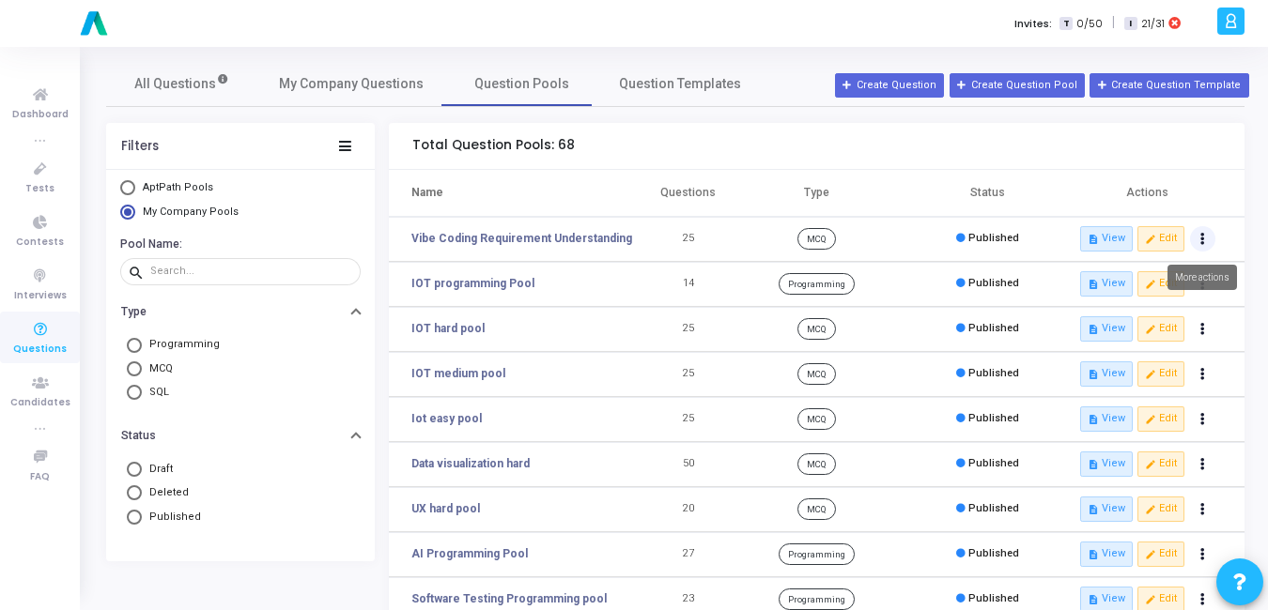
click at [1206, 251] on button "Actions" at bounding box center [1203, 239] width 26 height 26
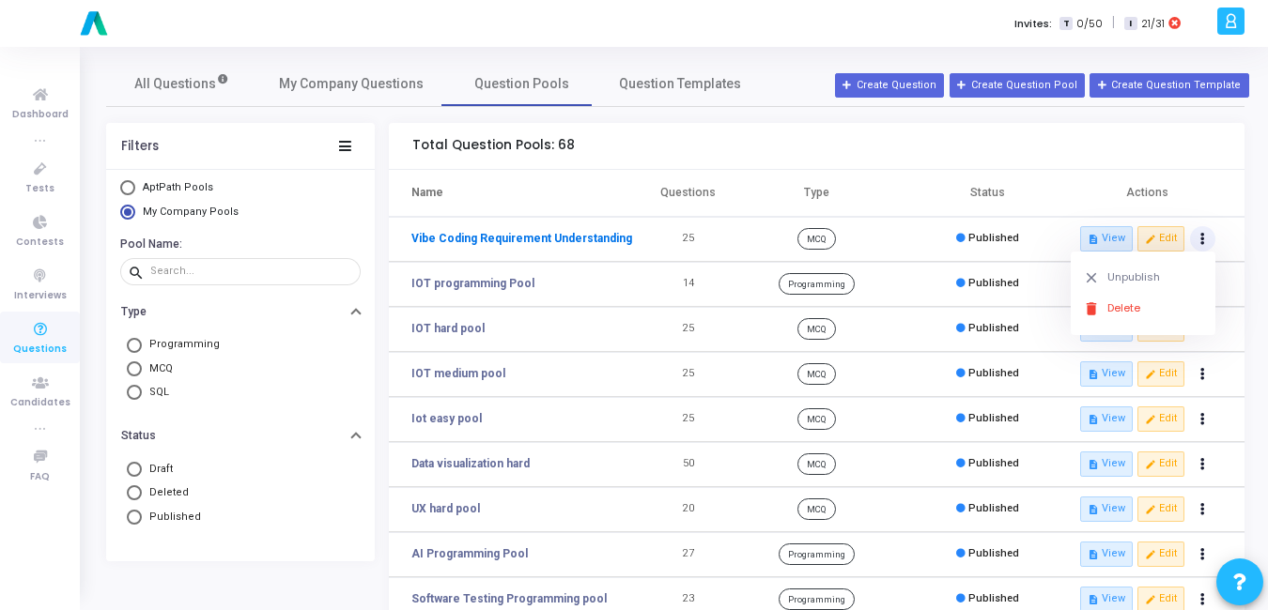
click at [538, 240] on link "Vibe Coding Requirement Understanding" at bounding box center [521, 238] width 221 height 17
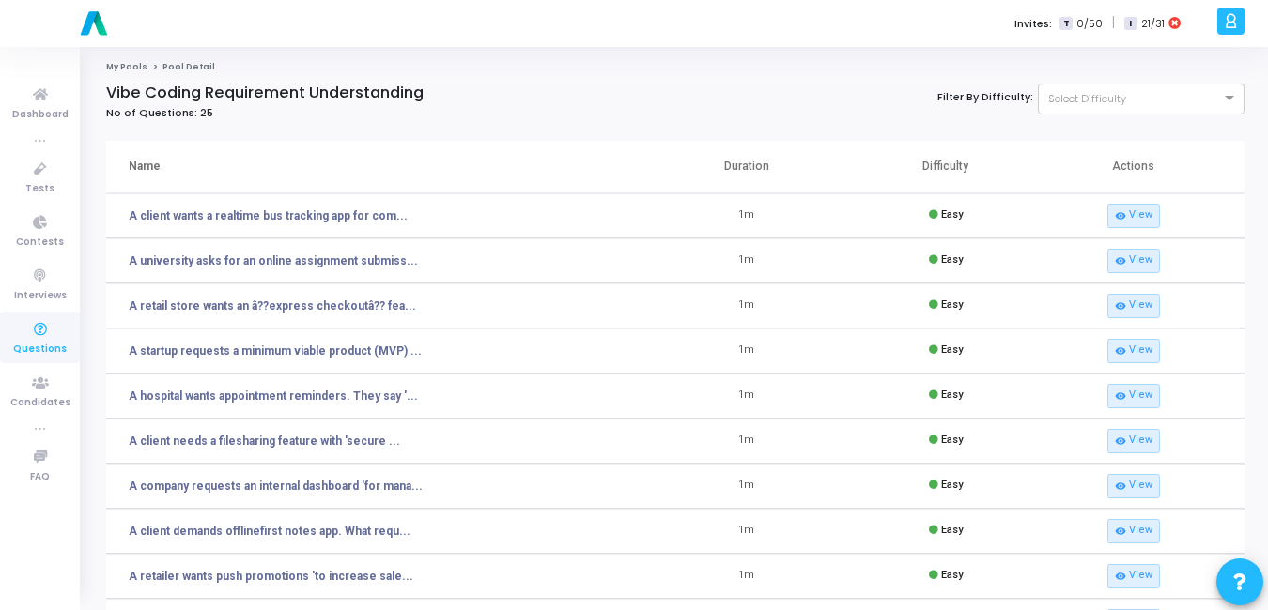
click at [769, 147] on th "Duration" at bounding box center [746, 167] width 199 height 53
click at [38, 334] on icon at bounding box center [40, 329] width 39 height 23
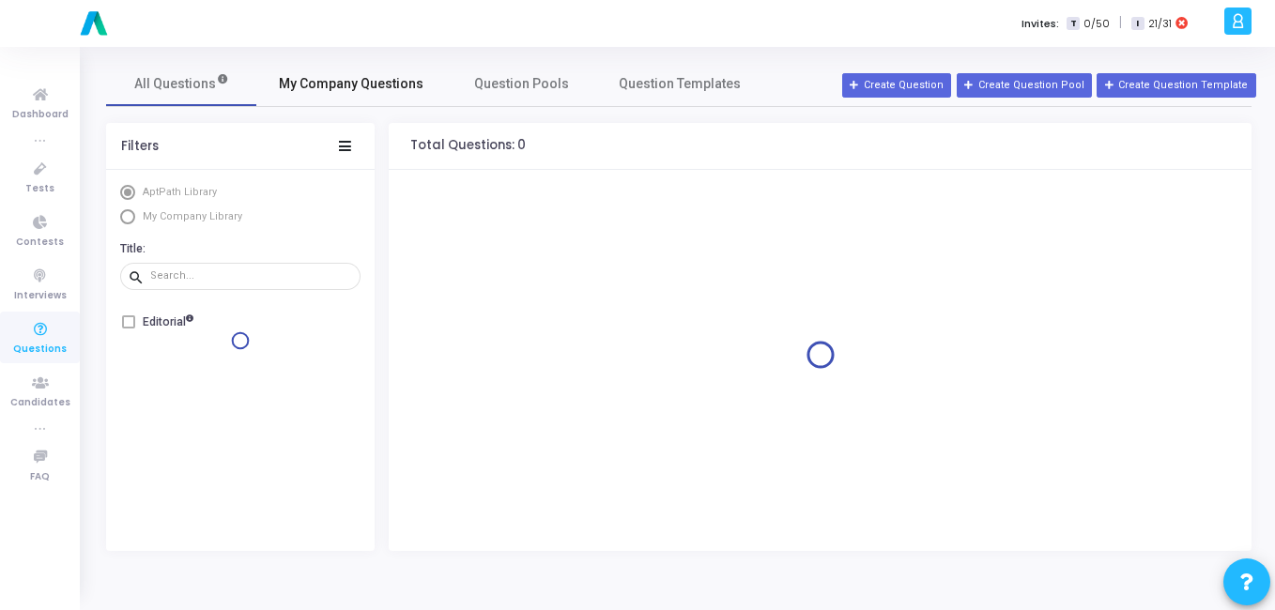
click at [328, 86] on span "My Company Questions" at bounding box center [351, 84] width 145 height 20
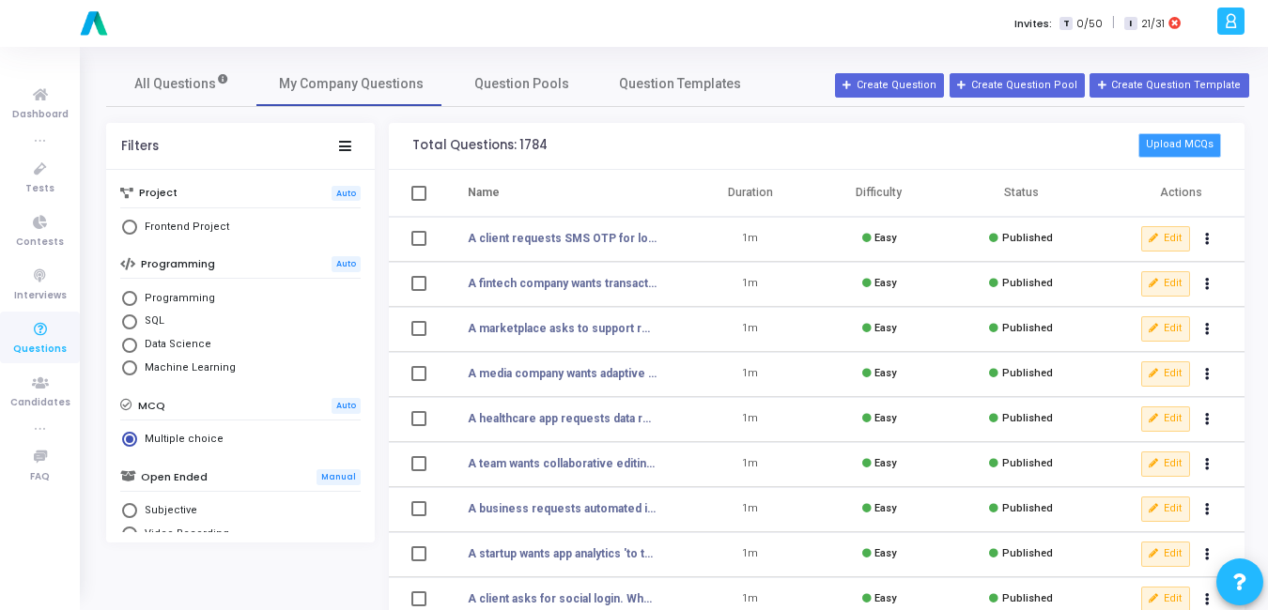
click at [1190, 147] on button "Upload MCQs" at bounding box center [1179, 145] width 83 height 24
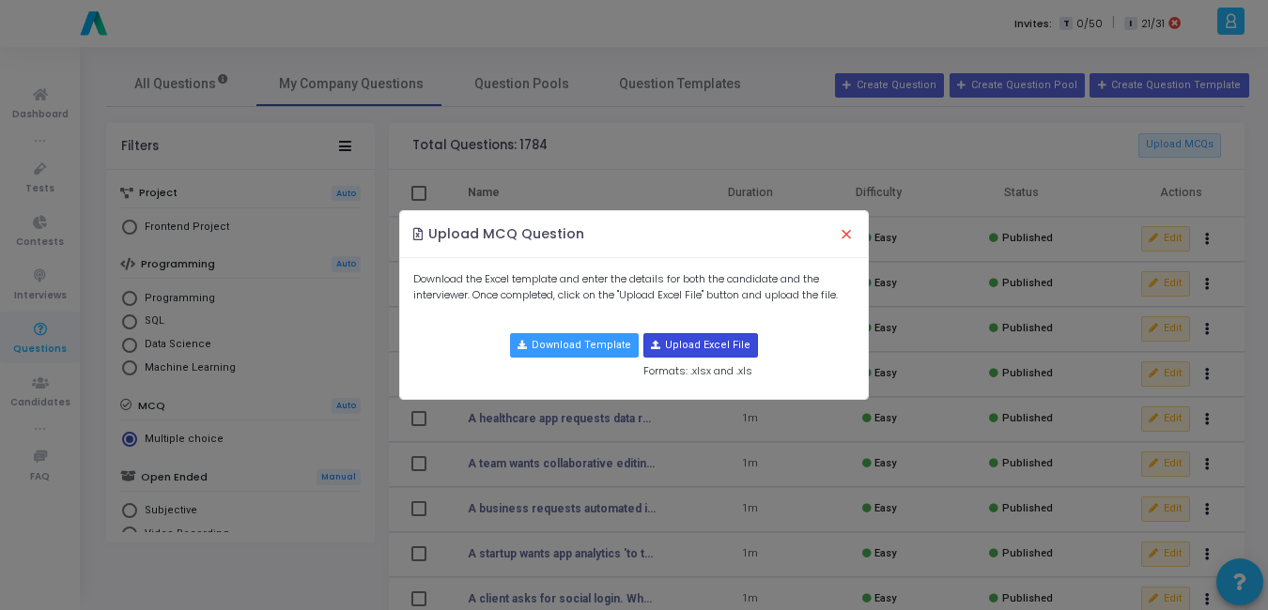
click at [684, 346] on input "file" at bounding box center [700, 345] width 113 height 23
type input "C:\fakepath\requirement_clarification_mcqs_updated (1).csv"
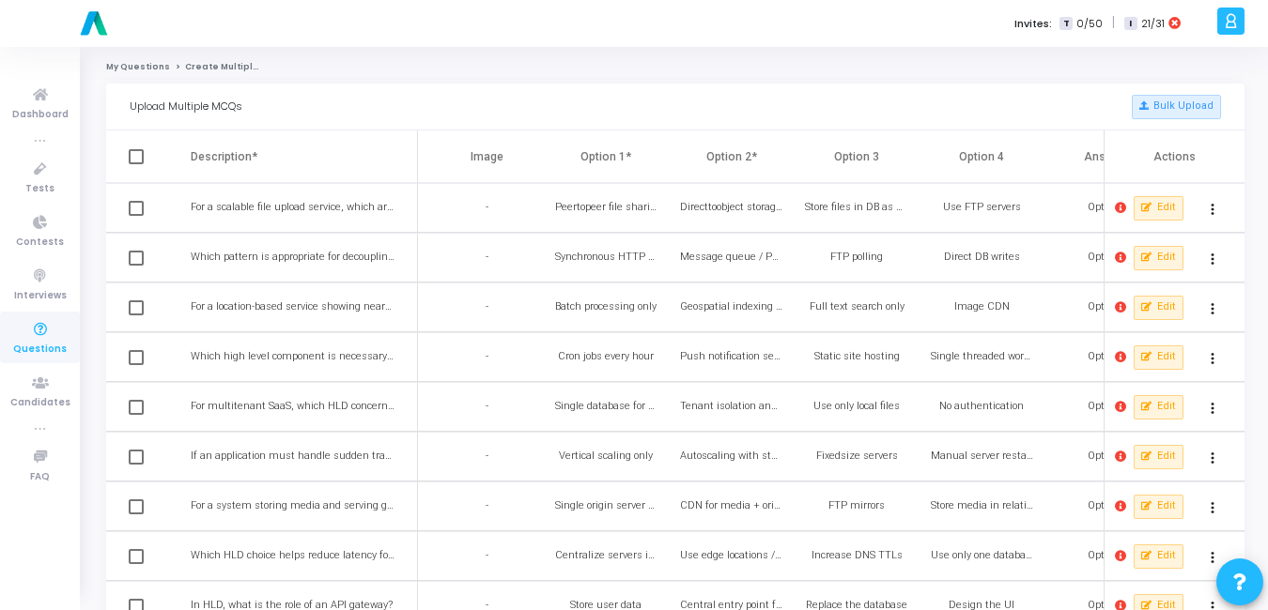
click at [139, 159] on span at bounding box center [136, 156] width 15 height 15
click at [136, 164] on input "checkbox" at bounding box center [135, 164] width 1 height 1
checkbox input "true"
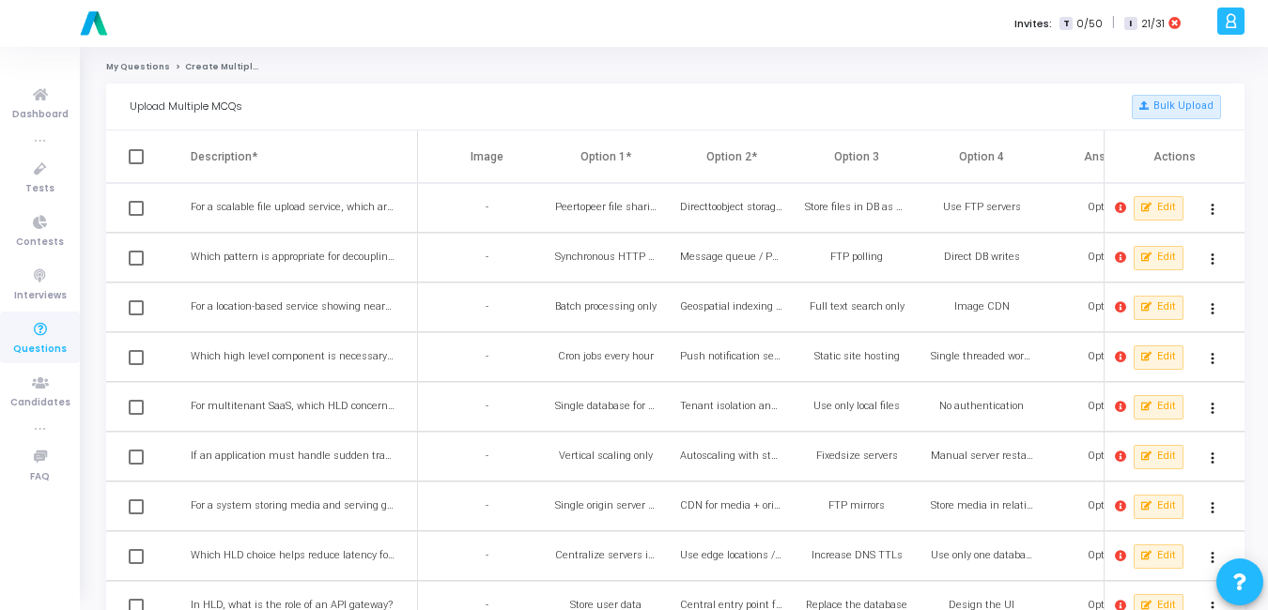
checkbox input "true"
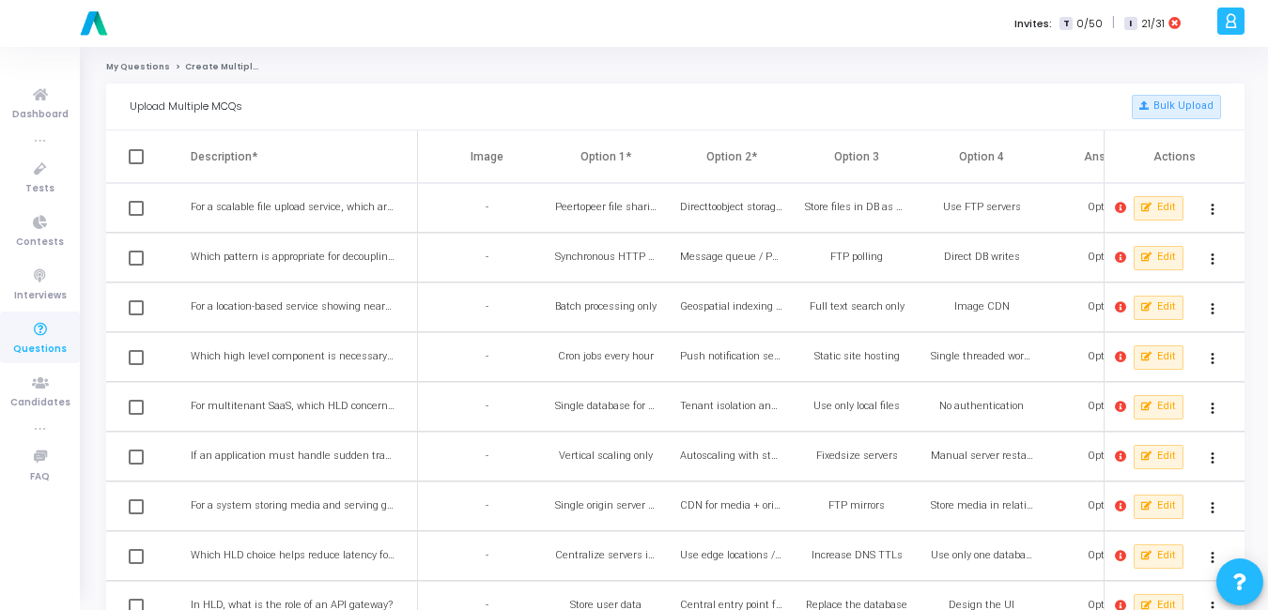
checkbox input "true"
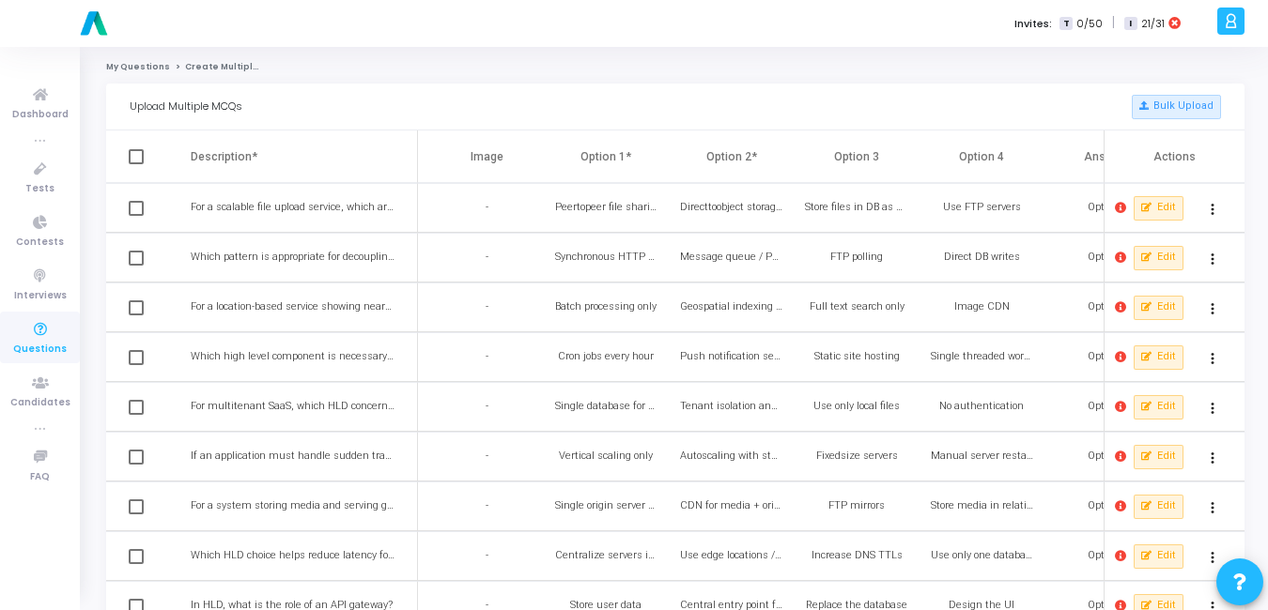
checkbox input "true"
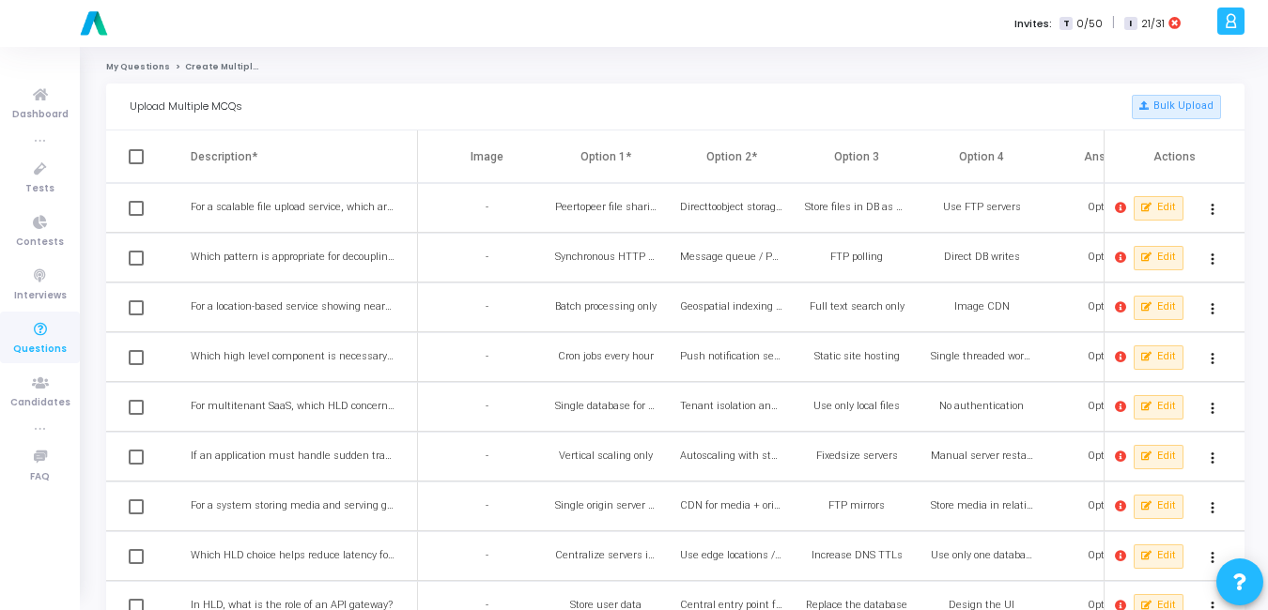
checkbox input "true"
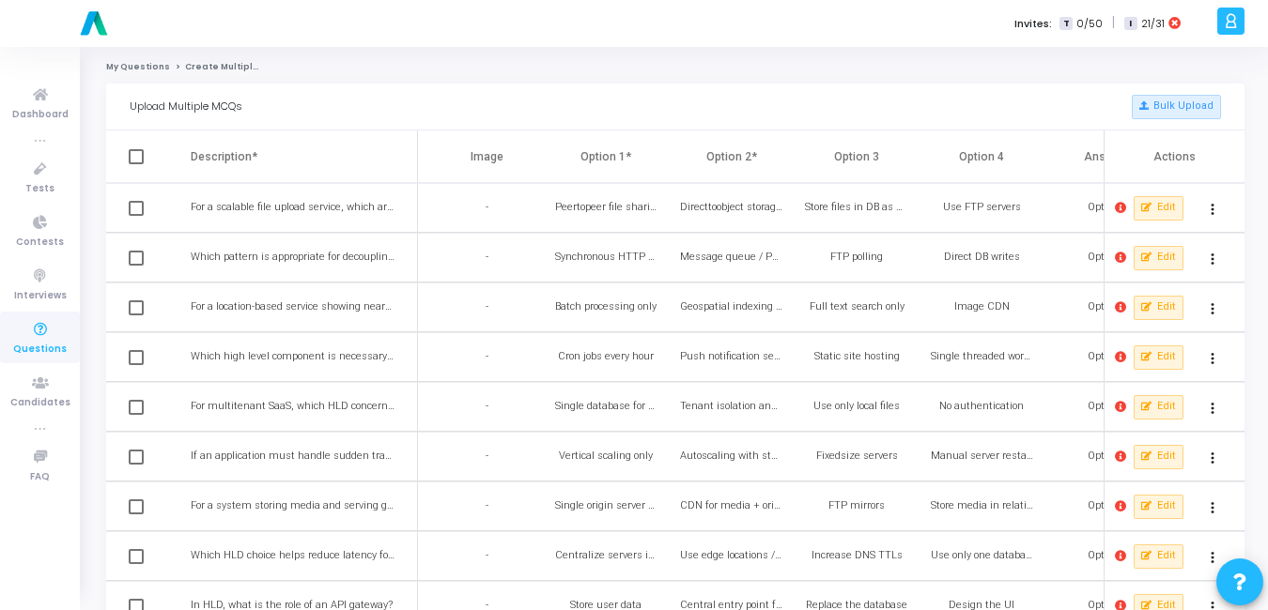
checkbox input "true"
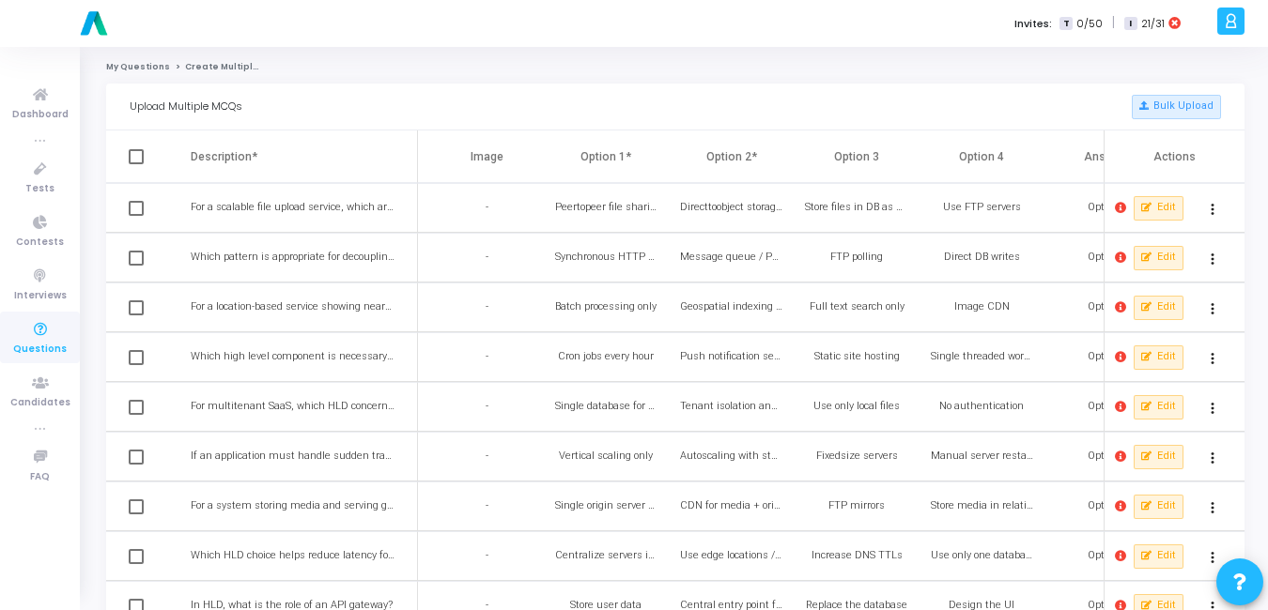
checkbox input "true"
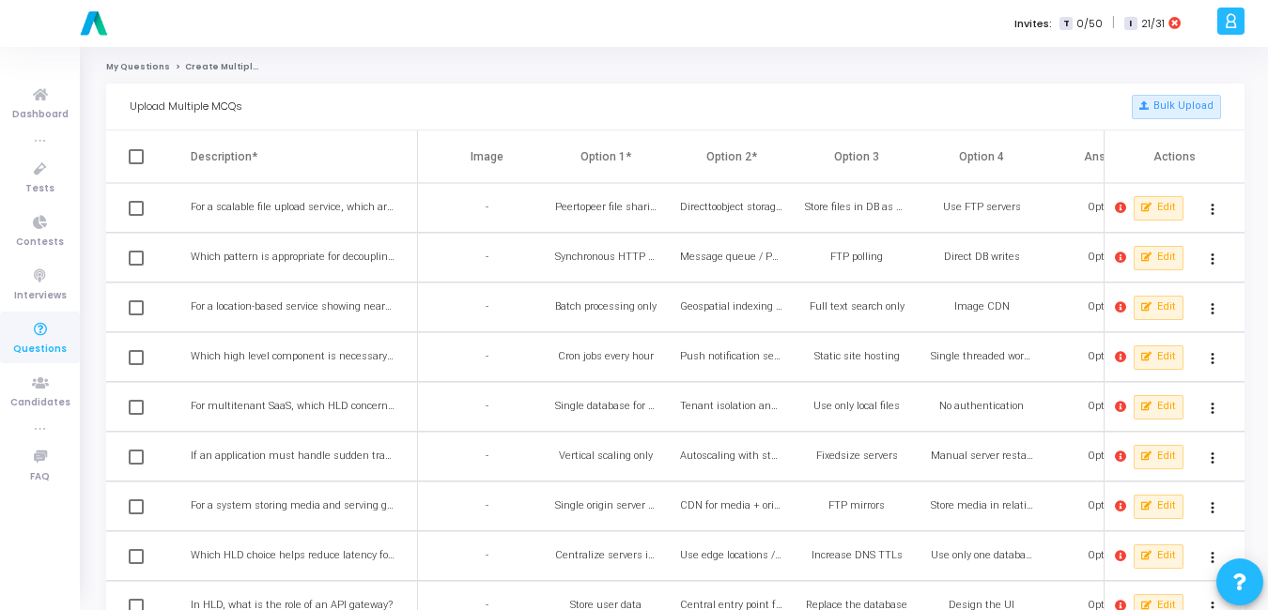
checkbox input "true"
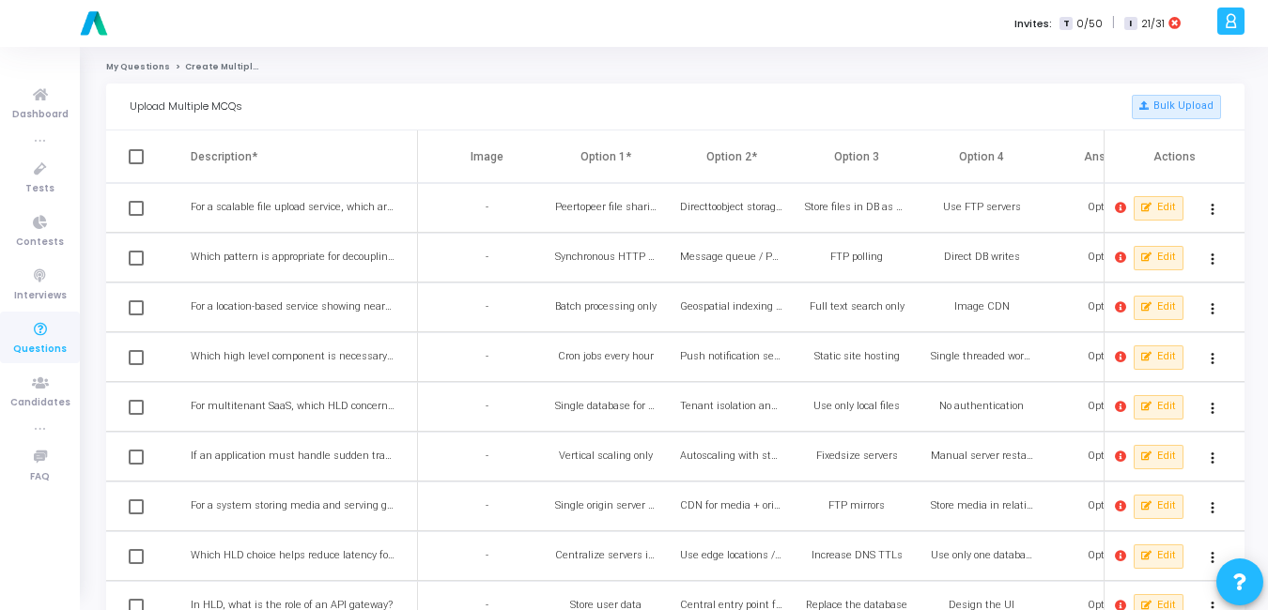
checkbox input "true"
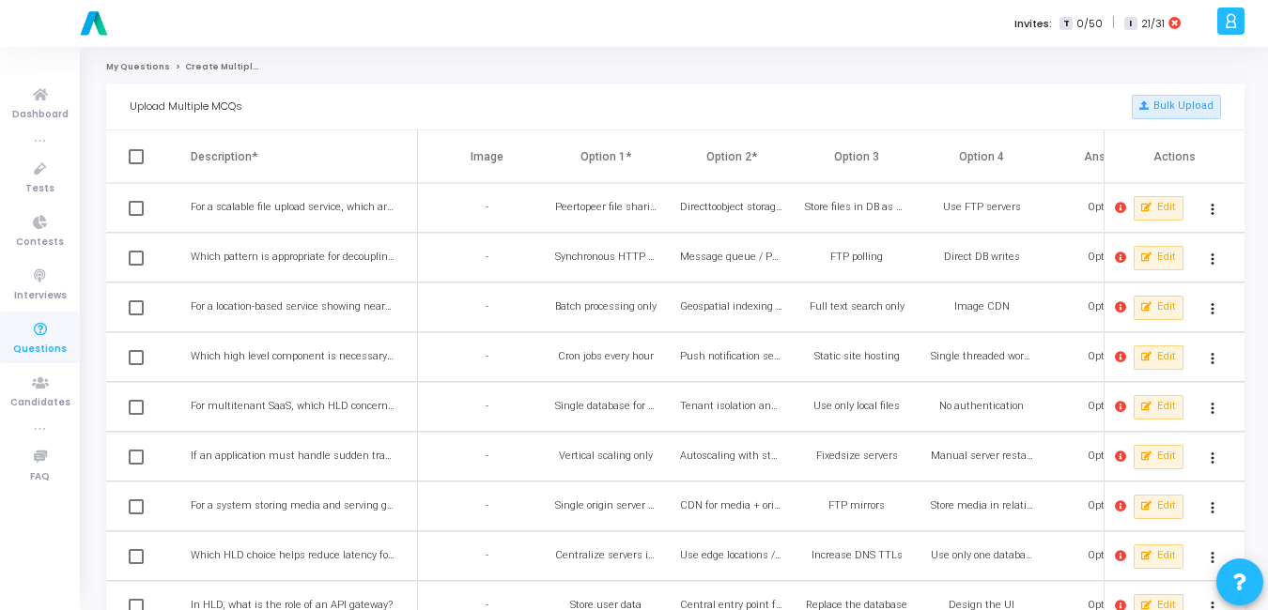
checkbox input "true"
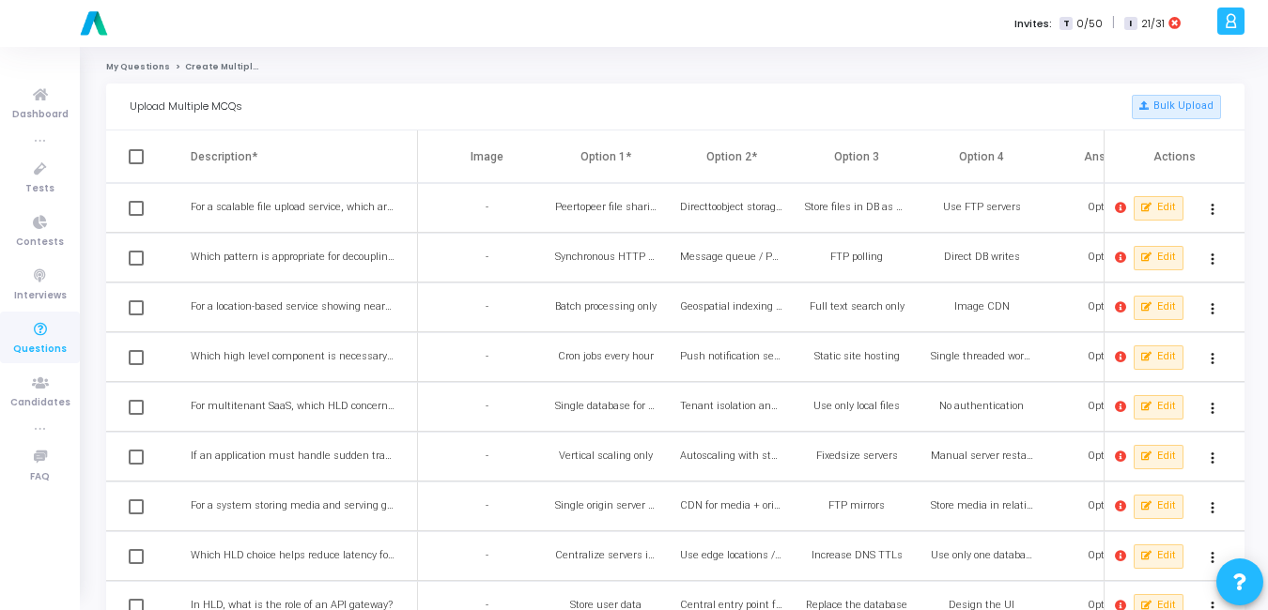
checkbox input "true"
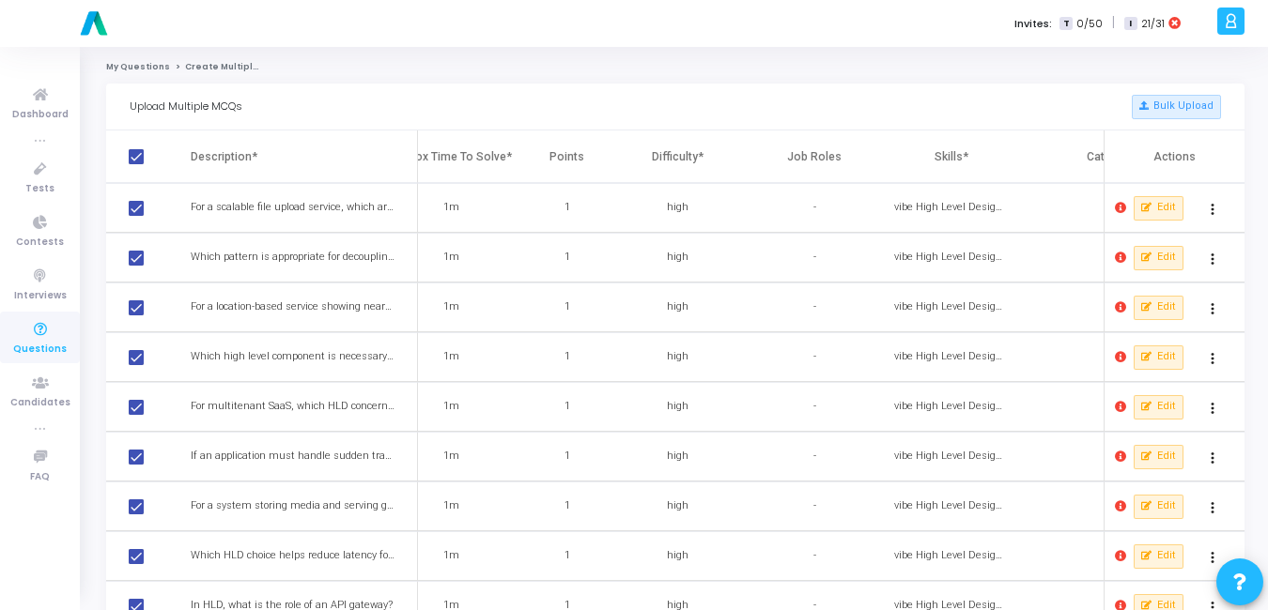
scroll to position [0, 799]
click at [1120, 210] on icon at bounding box center [1119, 208] width 11 height 11
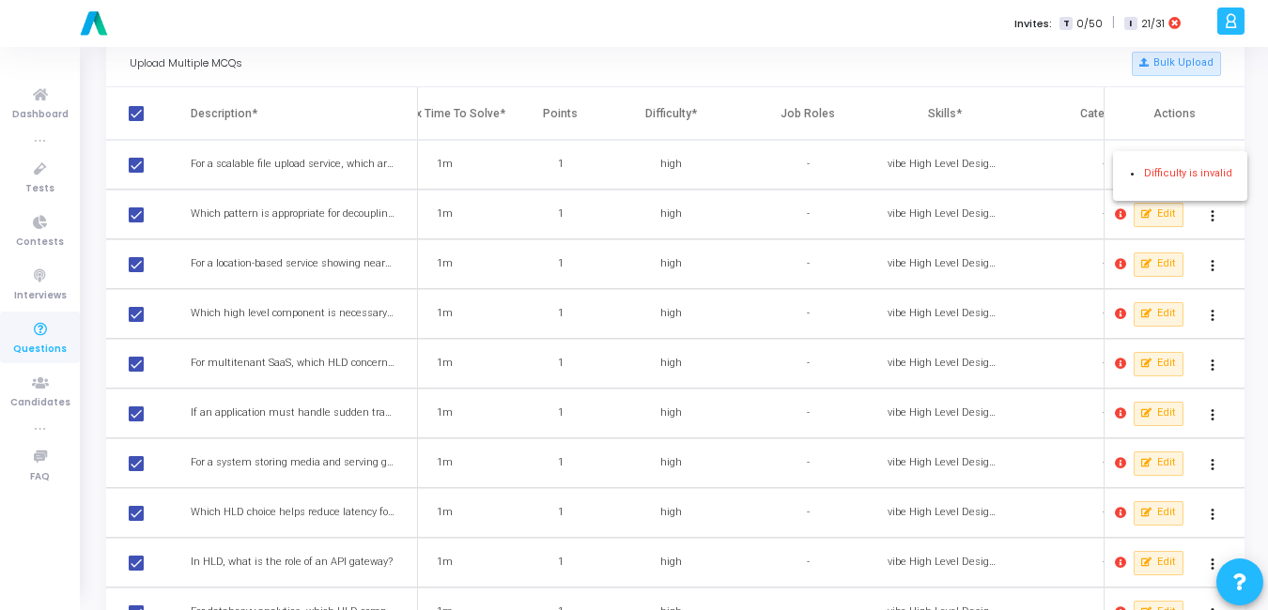
scroll to position [0, 0]
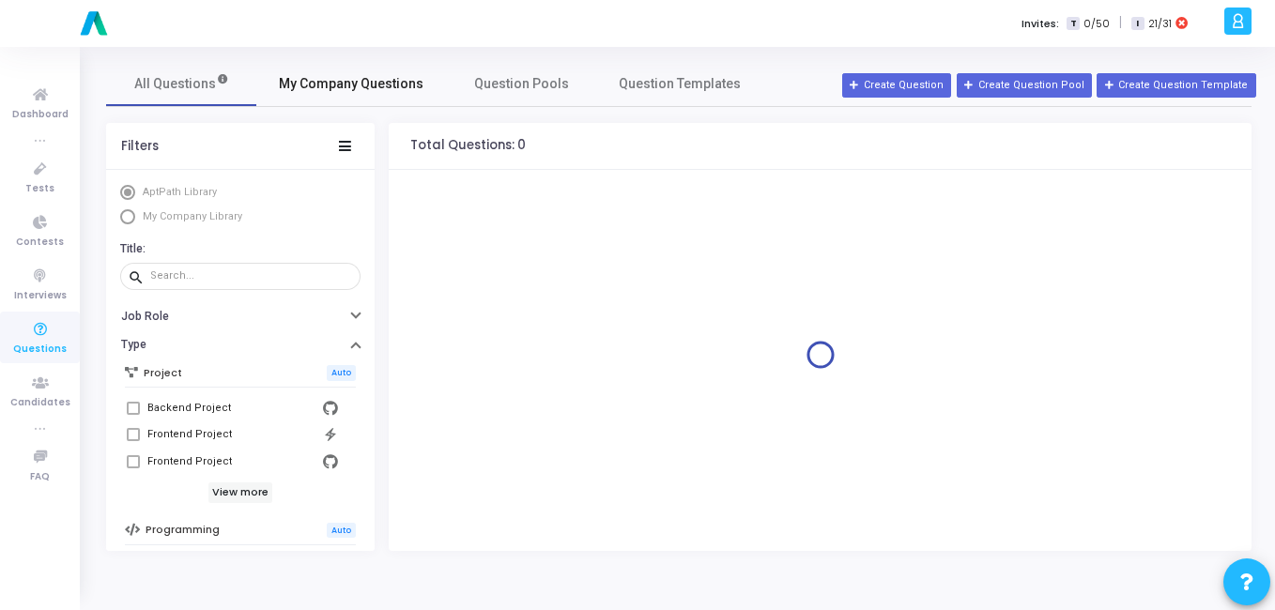
click at [339, 83] on span "My Company Questions" at bounding box center [351, 84] width 145 height 20
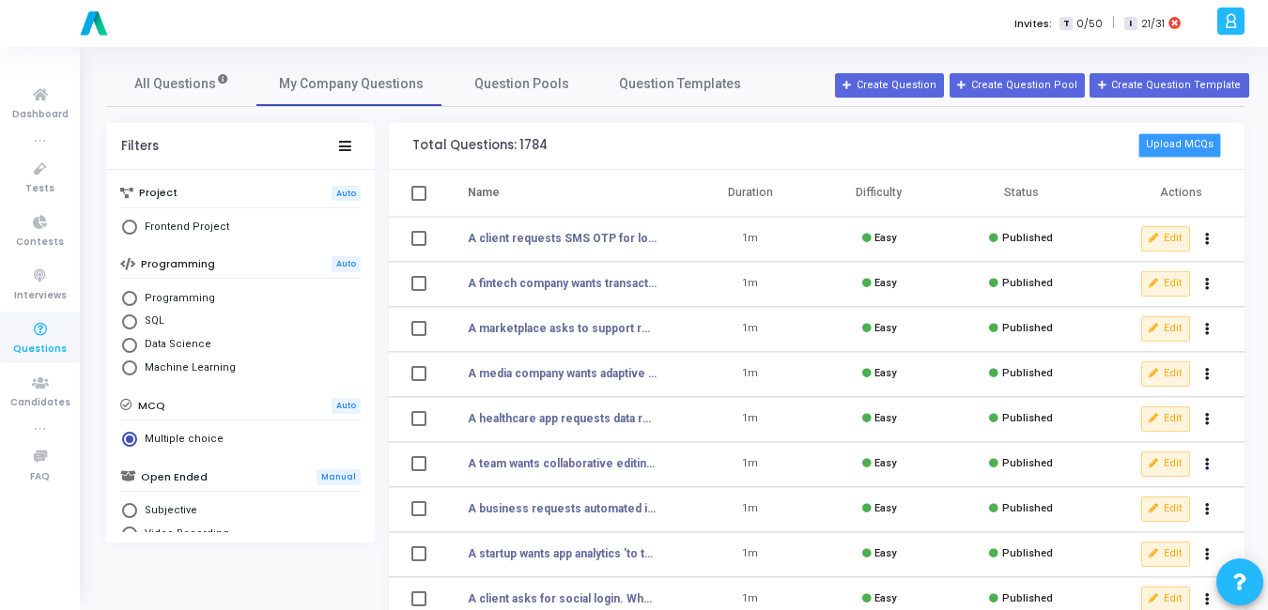
click at [1174, 151] on button "Upload MCQs" at bounding box center [1179, 145] width 83 height 24
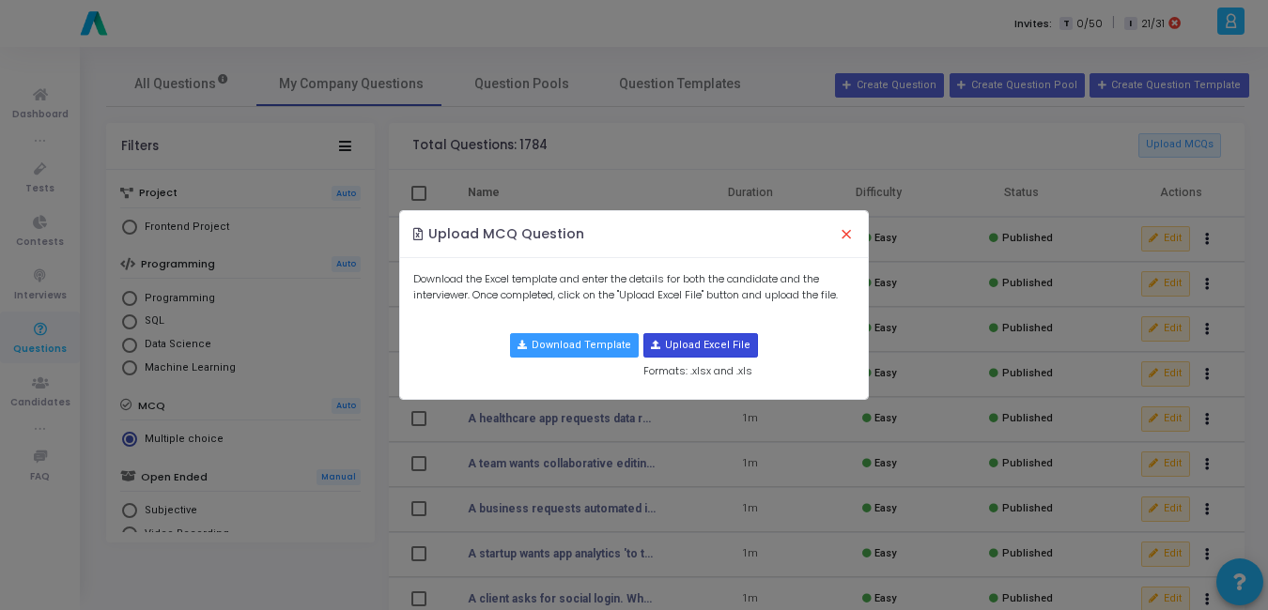
click at [714, 354] on input "file" at bounding box center [700, 345] width 113 height 23
type input "C:\fakepath\requirement_clarification_mcqs_final.csv"
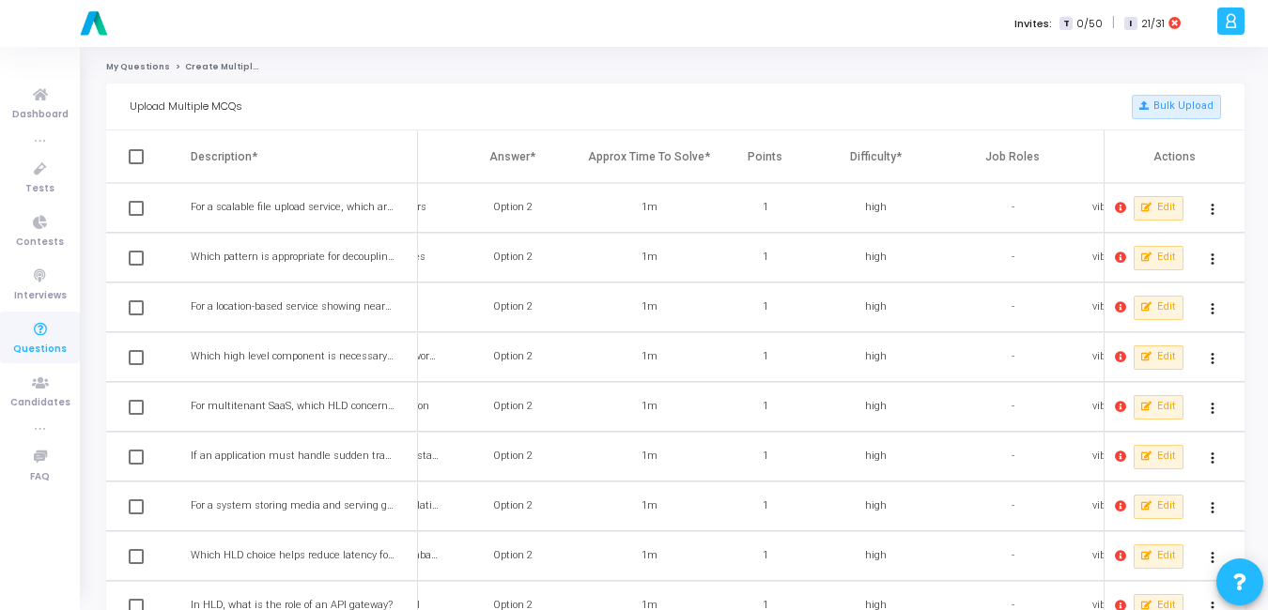
scroll to position [0, 596]
click at [1124, 213] on icon at bounding box center [1119, 208] width 11 height 11
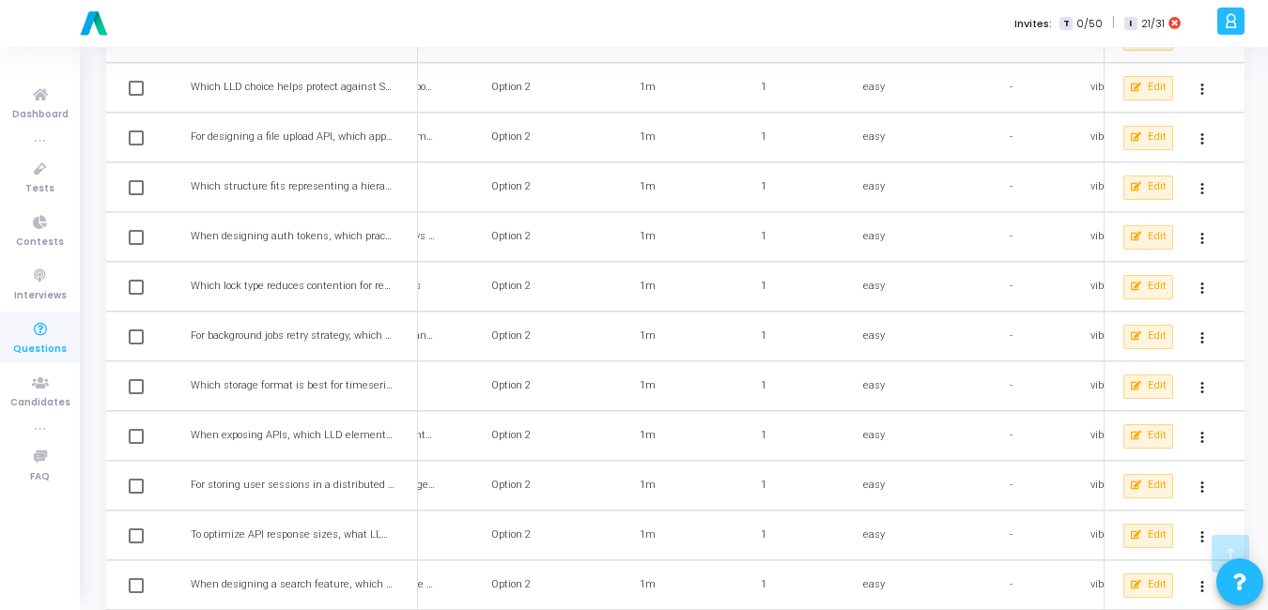
scroll to position [3292, 0]
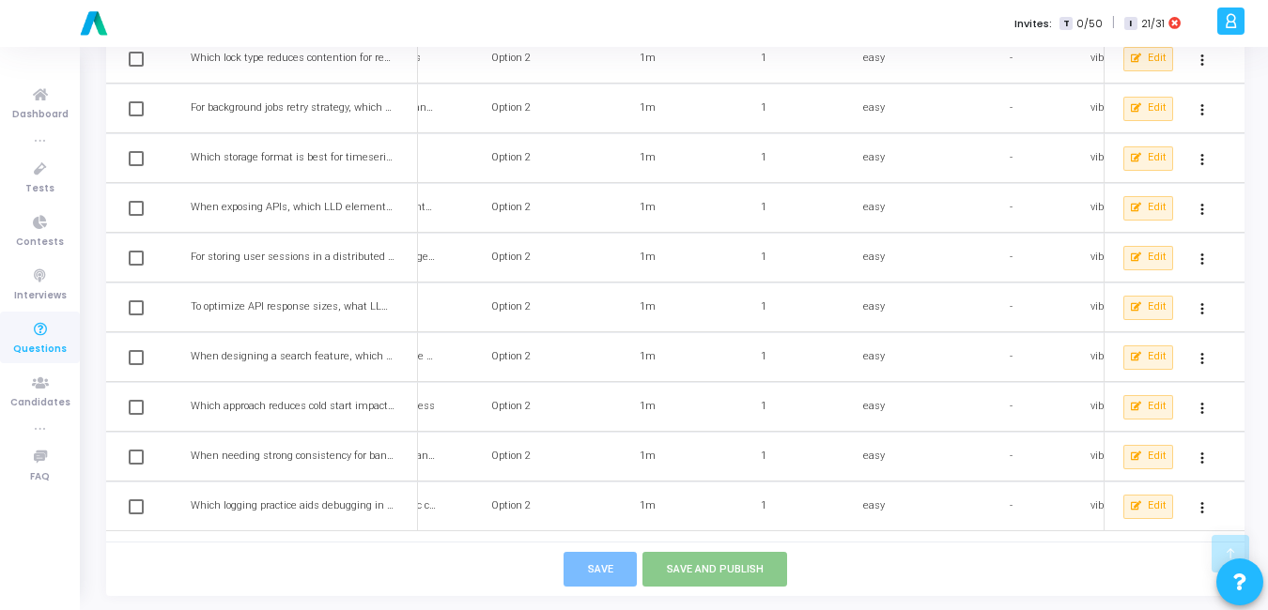
drag, startPoint x: 552, startPoint y: 534, endPoint x: 401, endPoint y: 544, distance: 151.5
click at [401, 544] on div at bounding box center [634, 305] width 1268 height 610
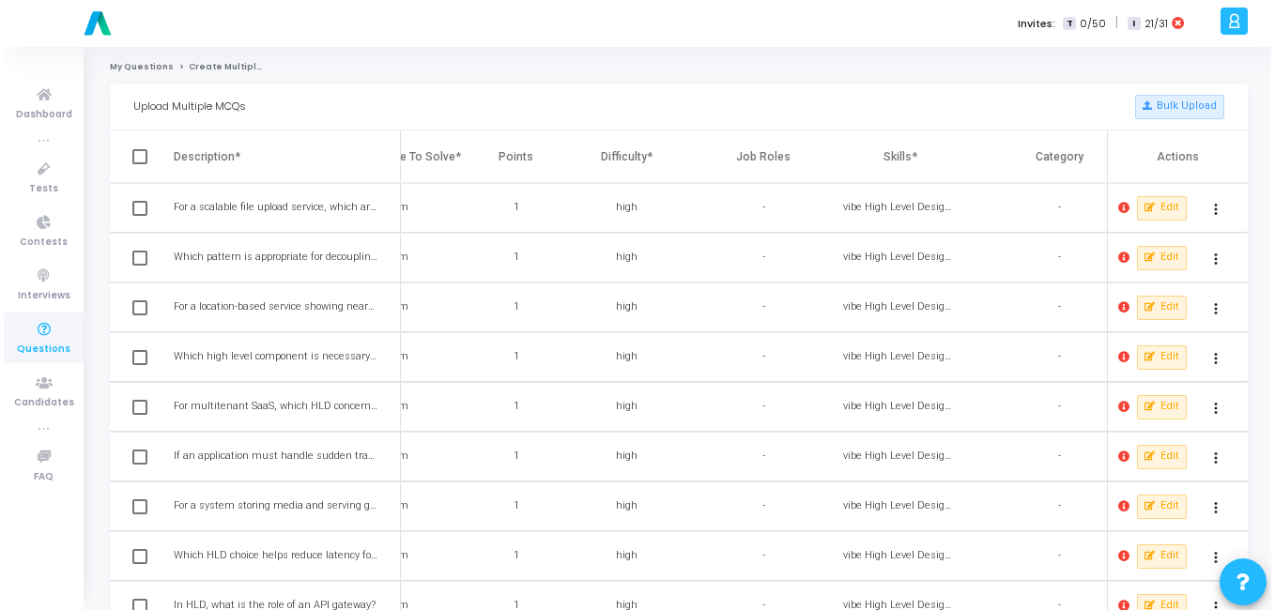
scroll to position [0, 851]
